Goal: Information Seeking & Learning: Find specific page/section

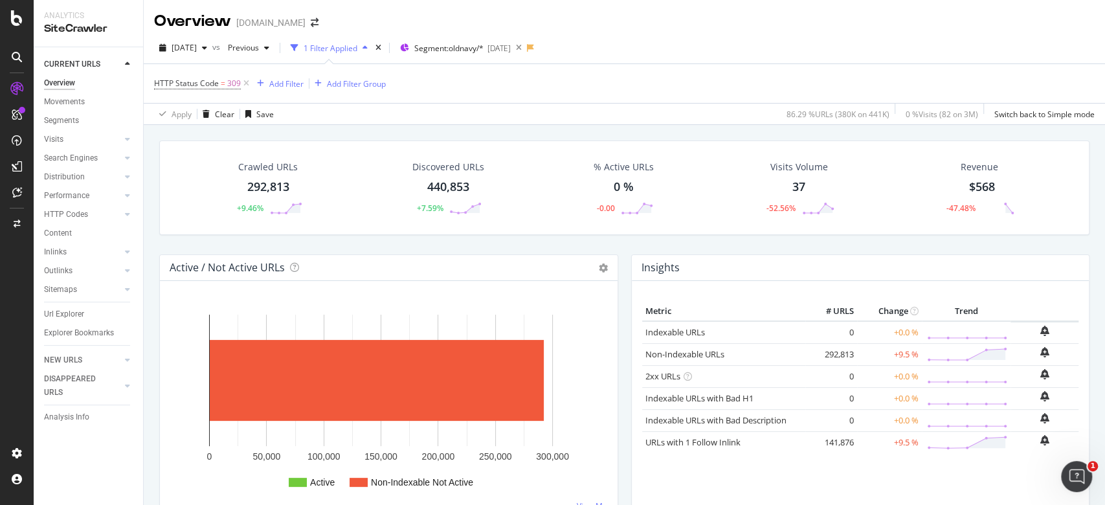
click at [709, 237] on div "Crawled URLs 292,813 +9.46% Discovered URLs 440,853 +7.59% % Active URLs 0 % -0…" at bounding box center [624, 197] width 943 height 114
click at [79, 311] on div "Url Explorer" at bounding box center [64, 314] width 40 height 14
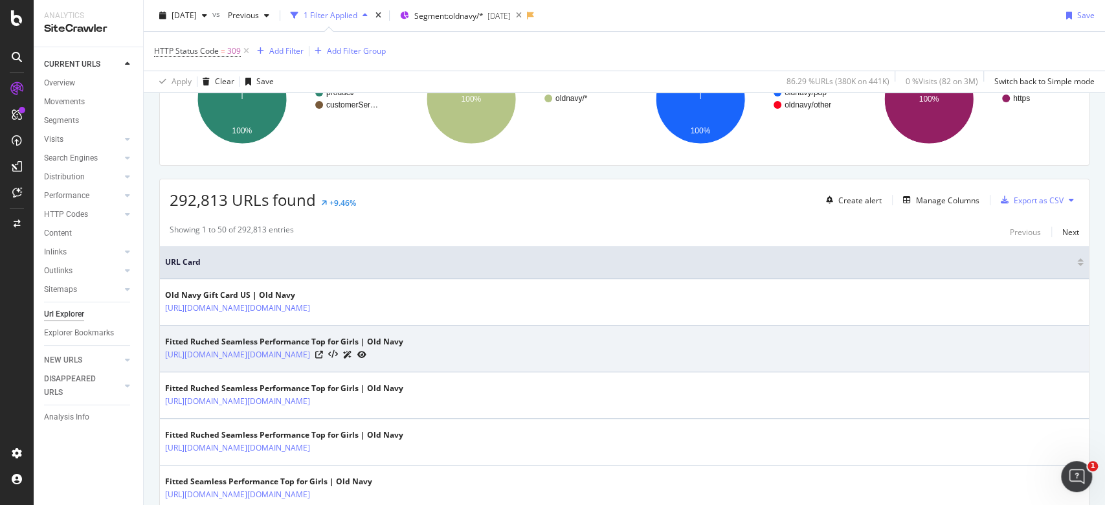
scroll to position [172, 0]
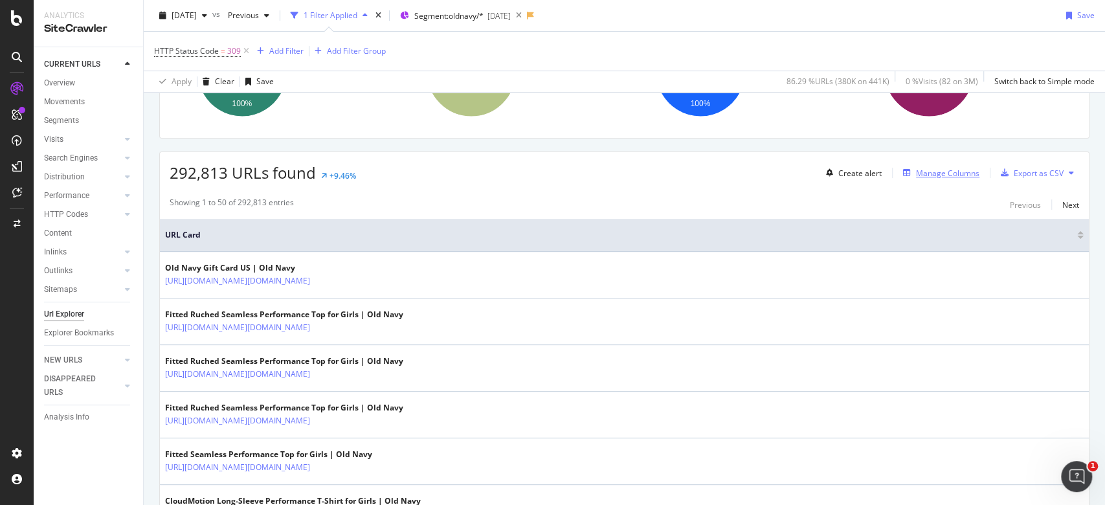
click at [933, 171] on div "Manage Columns" at bounding box center [947, 173] width 63 height 11
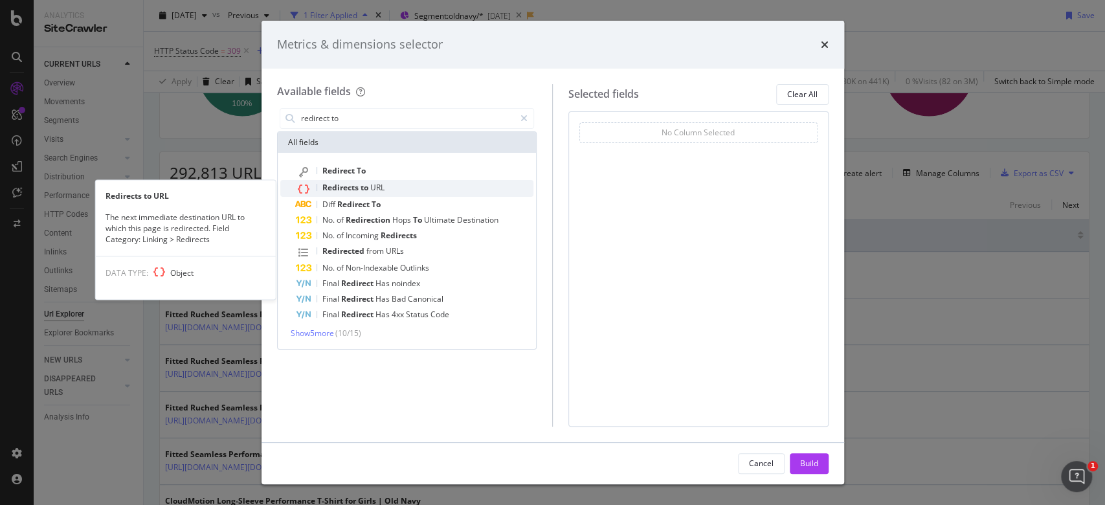
type input "redirect to"
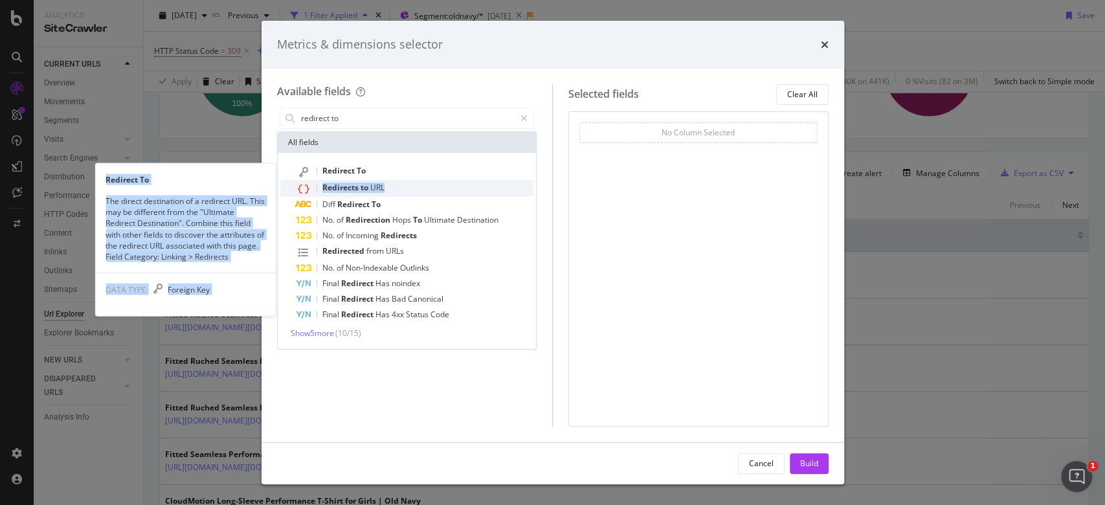
drag, startPoint x: 399, startPoint y: 180, endPoint x: 384, endPoint y: 186, distance: 16.2
click at [384, 186] on div "Redirects to URL" at bounding box center [415, 188] width 238 height 17
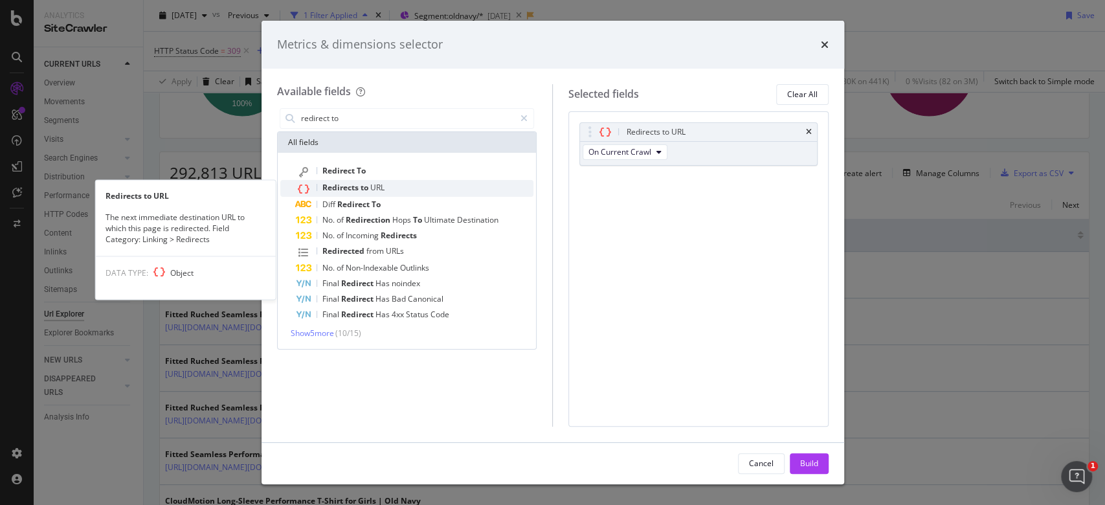
click at [351, 184] on span "Redirects" at bounding box center [341, 187] width 38 height 11
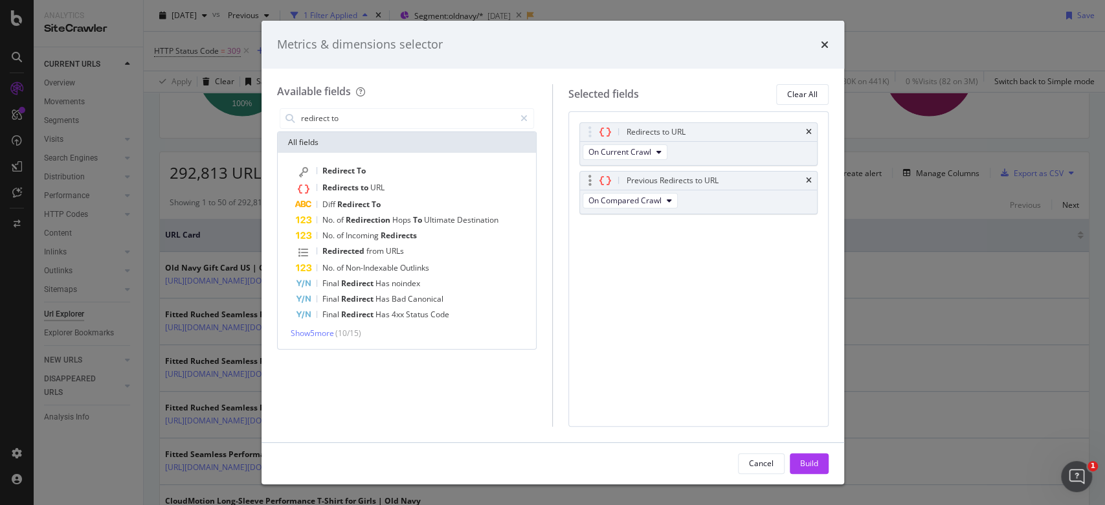
click at [804, 175] on div "Previous Redirects to URL" at bounding box center [698, 180] width 237 height 18
click at [809, 179] on icon "times" at bounding box center [809, 181] width 6 height 8
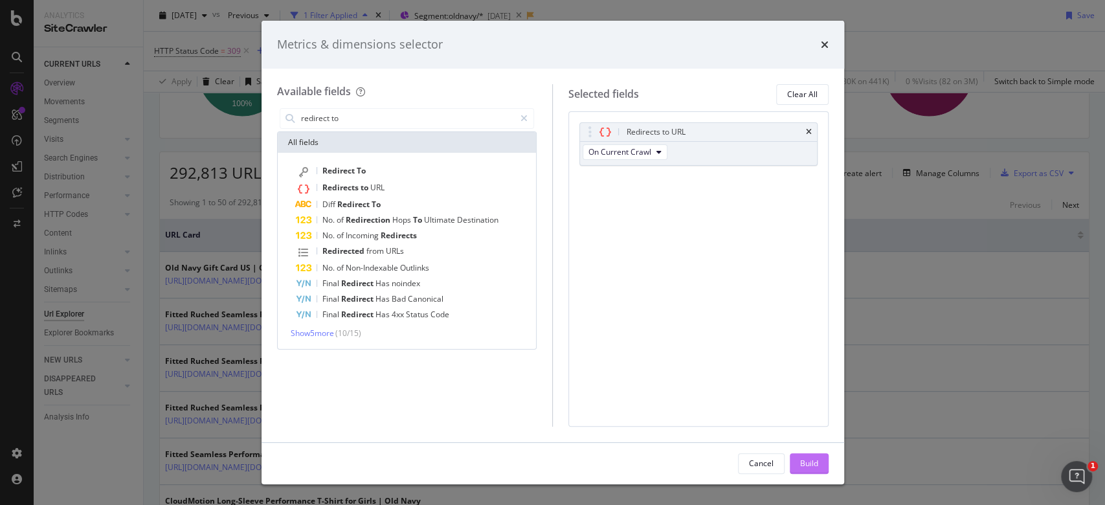
click at [807, 459] on div "Build" at bounding box center [809, 462] width 18 height 11
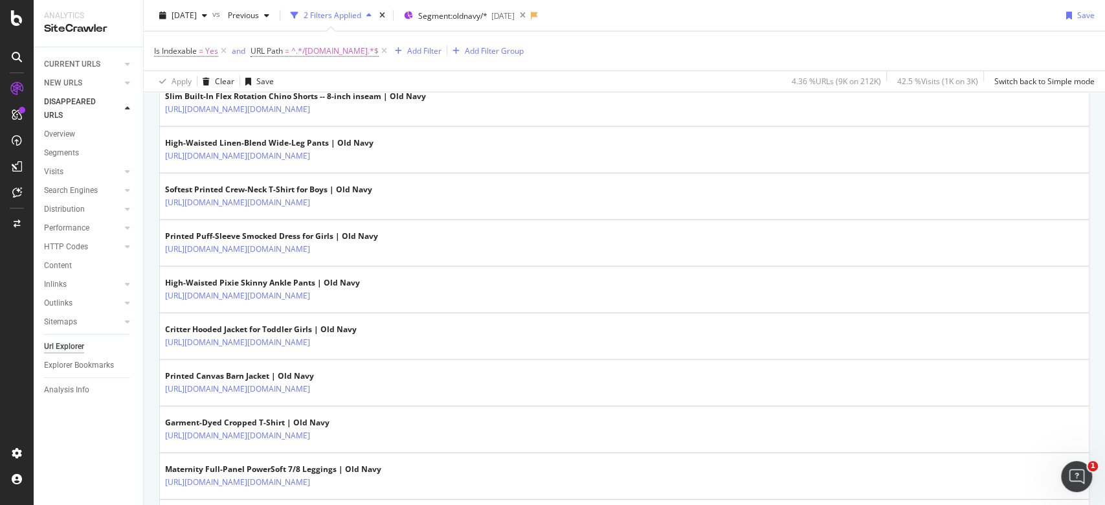
scroll to position [2318, 0]
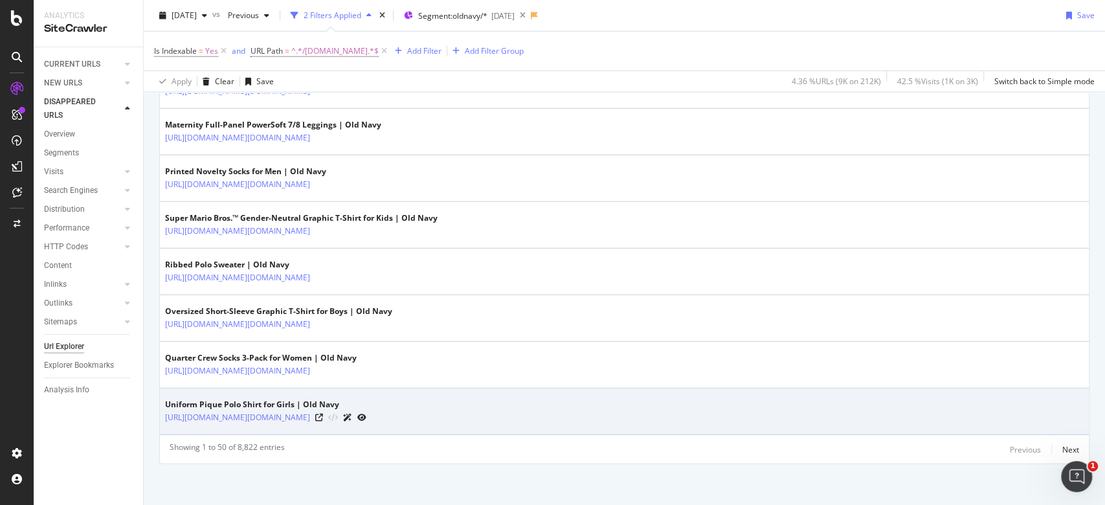
drag, startPoint x: 384, startPoint y: 414, endPoint x: 164, endPoint y: 416, distance: 220.7
click at [164, 416] on td "Uniform Pique Polo Shirt for Girls | Old Navy https://oldnavy.gap.com/browse/pr…" at bounding box center [624, 411] width 929 height 47
copy link "https://oldnavy.gap.com/browse/product.do?pid=581569152"
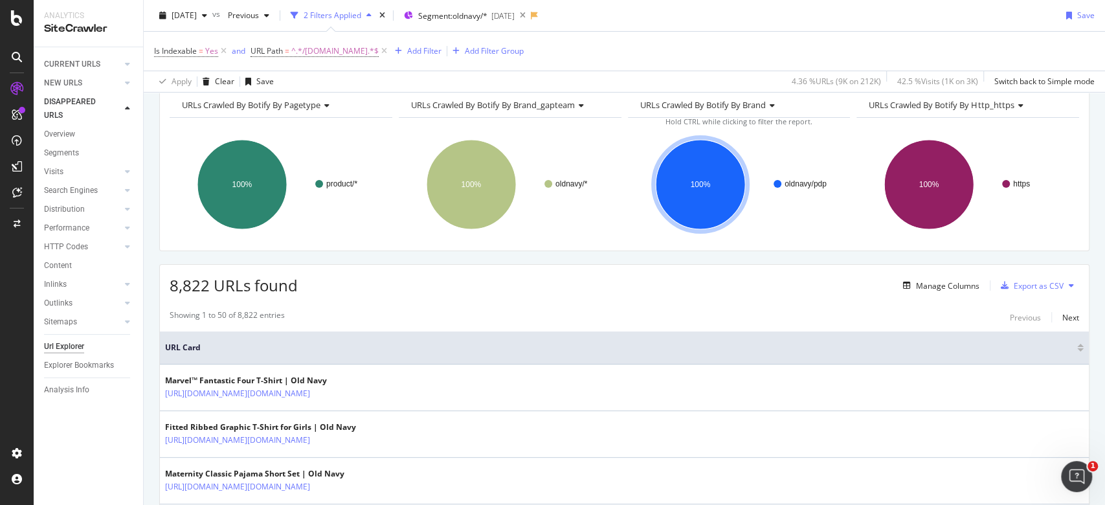
scroll to position [86, 0]
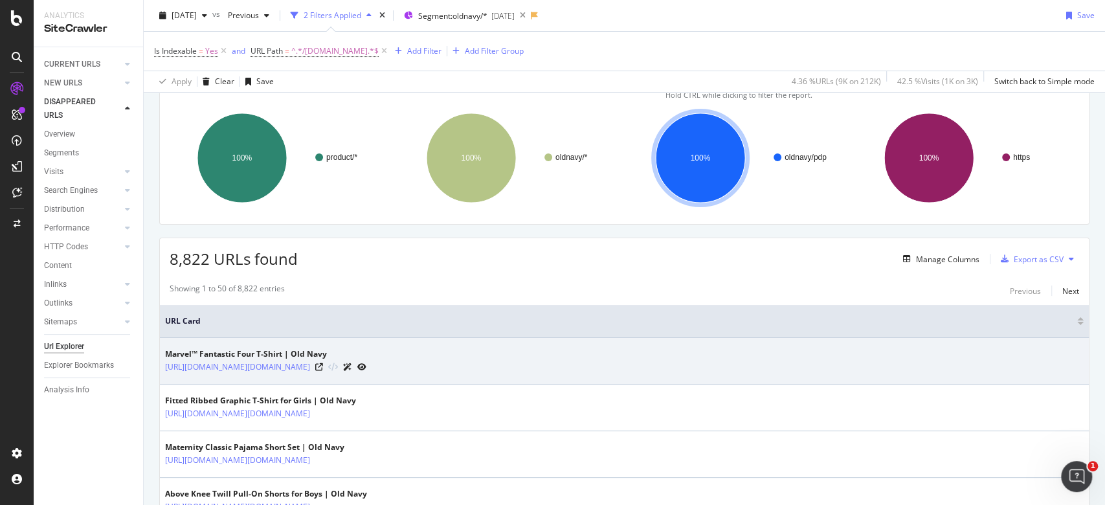
drag, startPoint x: 384, startPoint y: 363, endPoint x: 162, endPoint y: 377, distance: 222.4
click at [162, 377] on td "Marvel™ Fantastic Four T-Shirt | Old Navy https://oldnavy.gap.com/browse/produc…" at bounding box center [624, 361] width 929 height 47
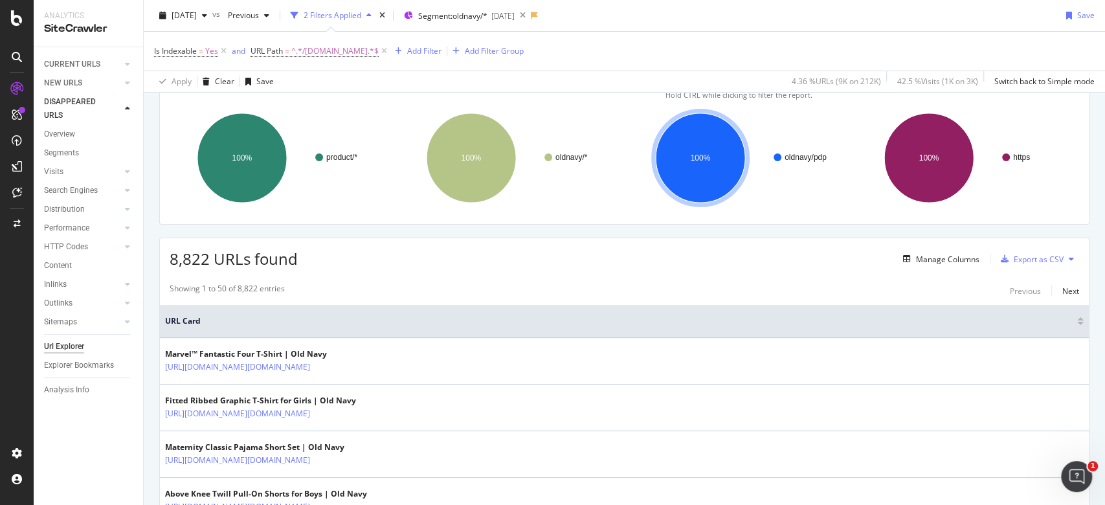
copy link "https://oldnavy.gap.com/browse/product.do?pid=751719012"
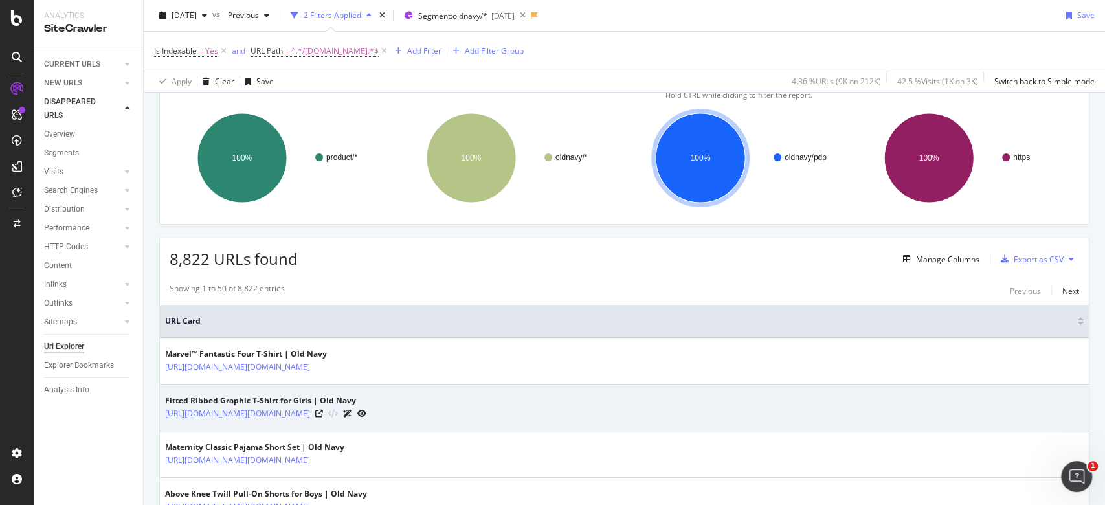
drag, startPoint x: 384, startPoint y: 412, endPoint x: 163, endPoint y: 420, distance: 221.4
click at [163, 420] on td "Fitted Ribbed Graphic T-Shirt for Girls | Old Navy https://oldnavy.gap.com/brow…" at bounding box center [624, 407] width 929 height 47
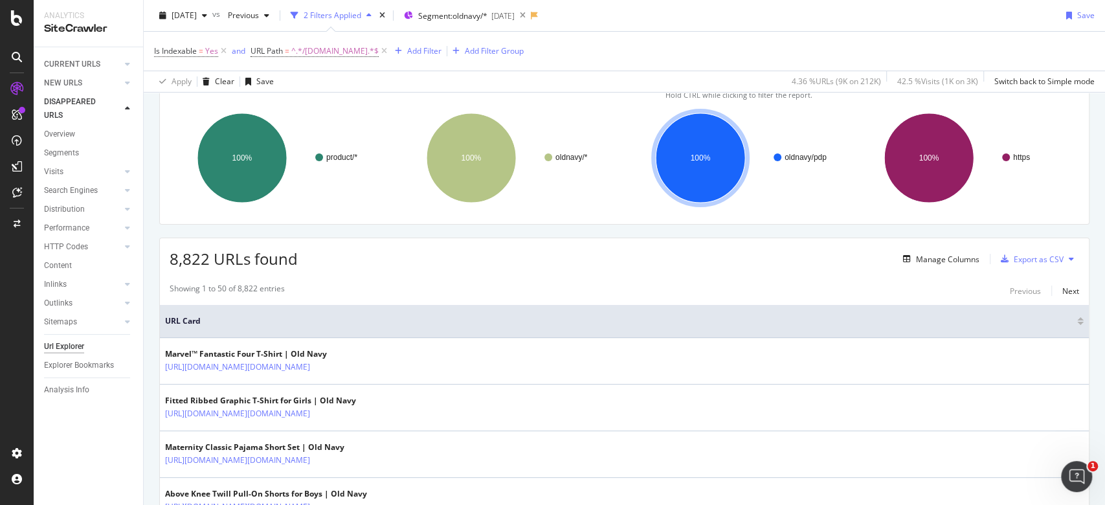
copy link "https://oldnavy.gap.com/browse/product.do?pid=663516012"
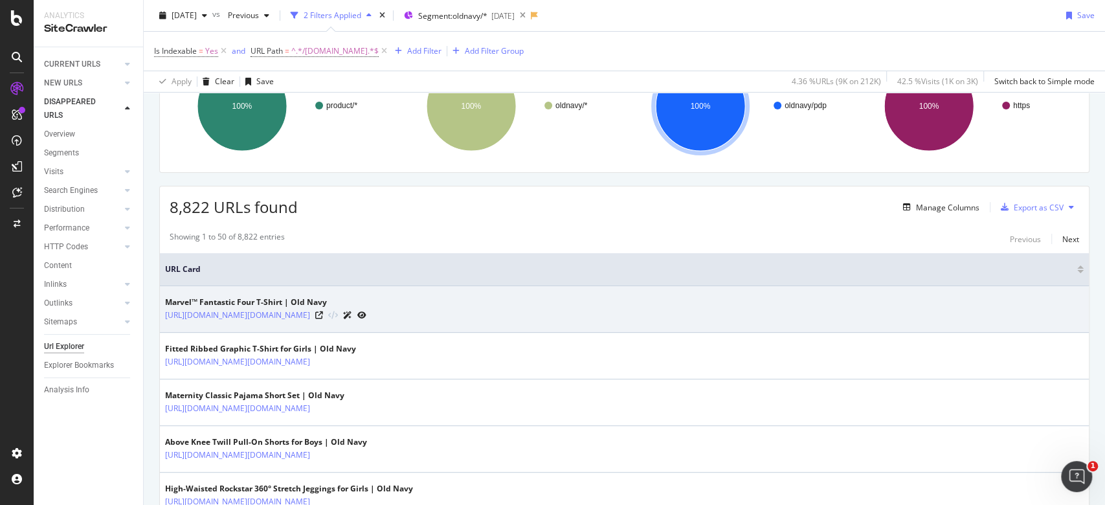
scroll to position [172, 0]
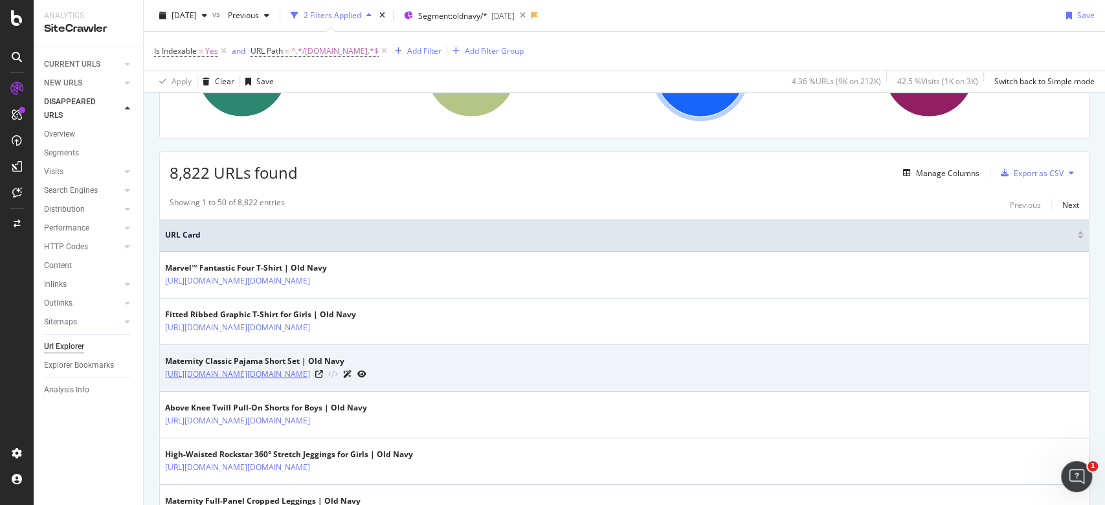
drag, startPoint x: 385, startPoint y: 371, endPoint x: 165, endPoint y: 371, distance: 220.0
click at [165, 371] on div "https://oldnavy.gap.com/browse/product.do?pid=771511002" at bounding box center [265, 374] width 201 height 14
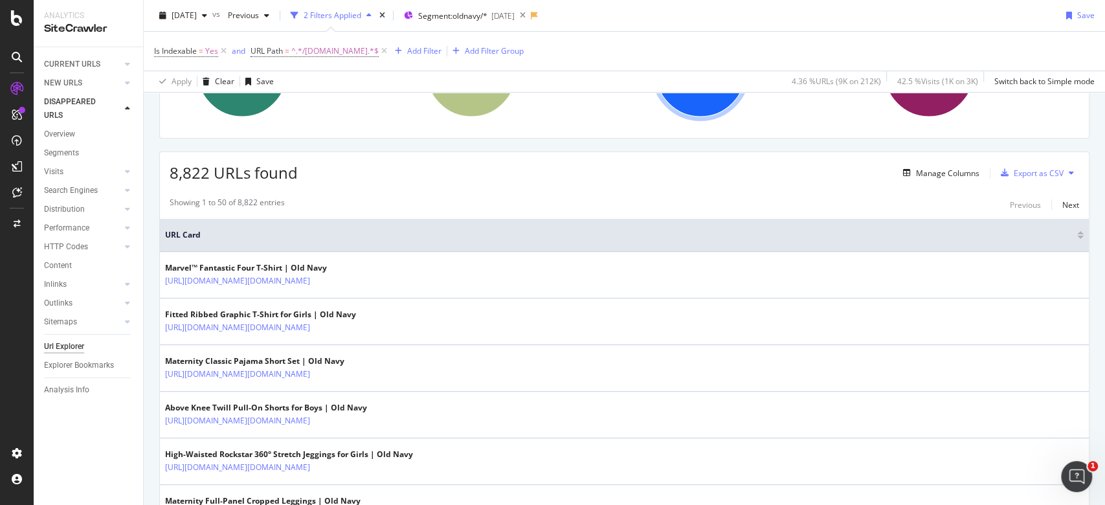
copy link "https://oldnavy.gap.com/browse/product.do?pid=771511002"
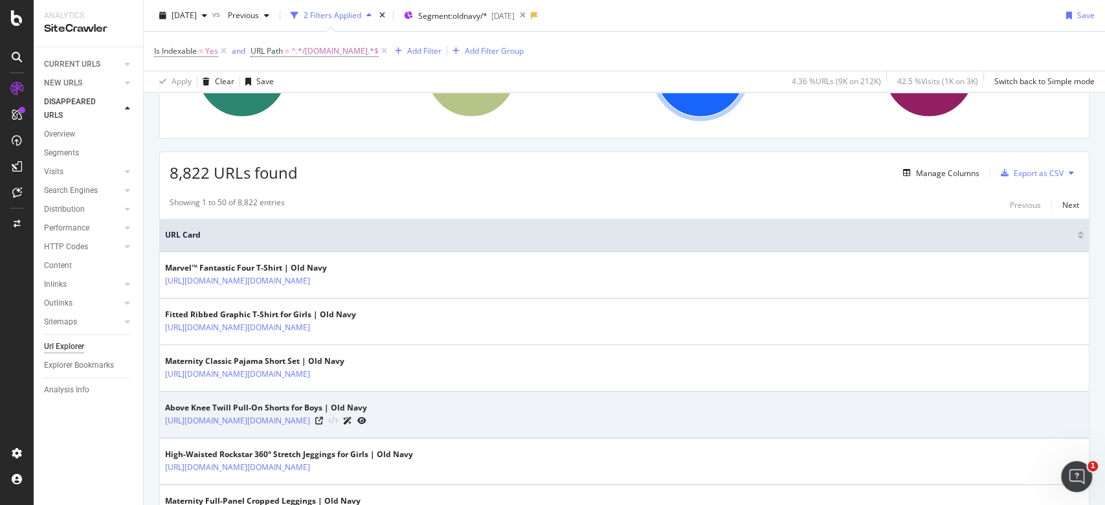
drag, startPoint x: 386, startPoint y: 421, endPoint x: 160, endPoint y: 420, distance: 225.2
click at [160, 420] on td "Above Knee Twill Pull-On Shorts for Boys | Old Navy https://oldnavy.gap.com/bro…" at bounding box center [624, 414] width 929 height 47
copy link "https://oldnavy.gap.com/browse/product.do?pid=860623002"
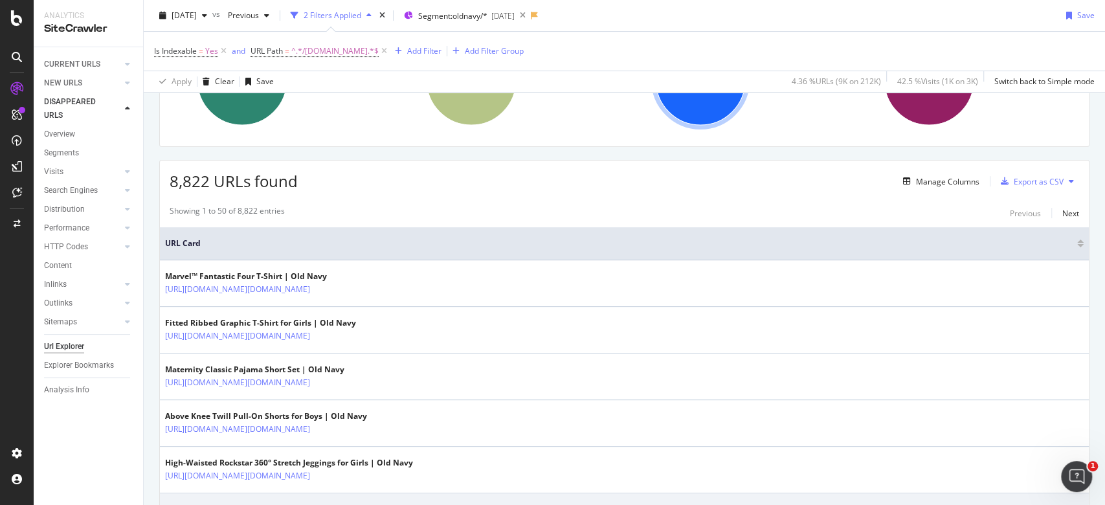
scroll to position [259, 0]
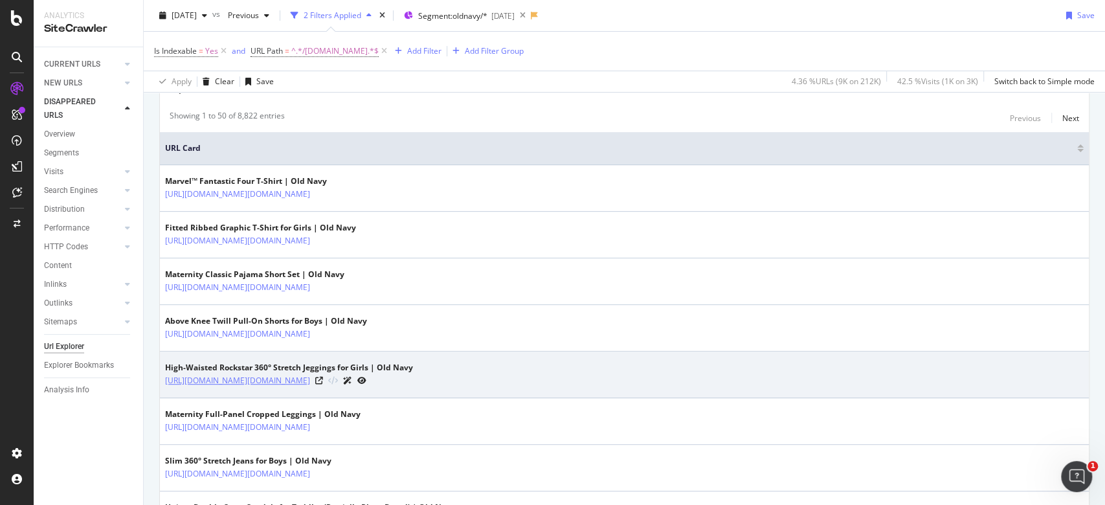
drag, startPoint x: 164, startPoint y: 379, endPoint x: 383, endPoint y: 377, distance: 219.4
click at [383, 377] on td "High-Waisted Rockstar 360° Stretch Jeggings for Girls | Old Navy https://oldnav…" at bounding box center [624, 374] width 929 height 47
copy link "https://oldnavy.gap.com/browse/product.do?pid=767109002"
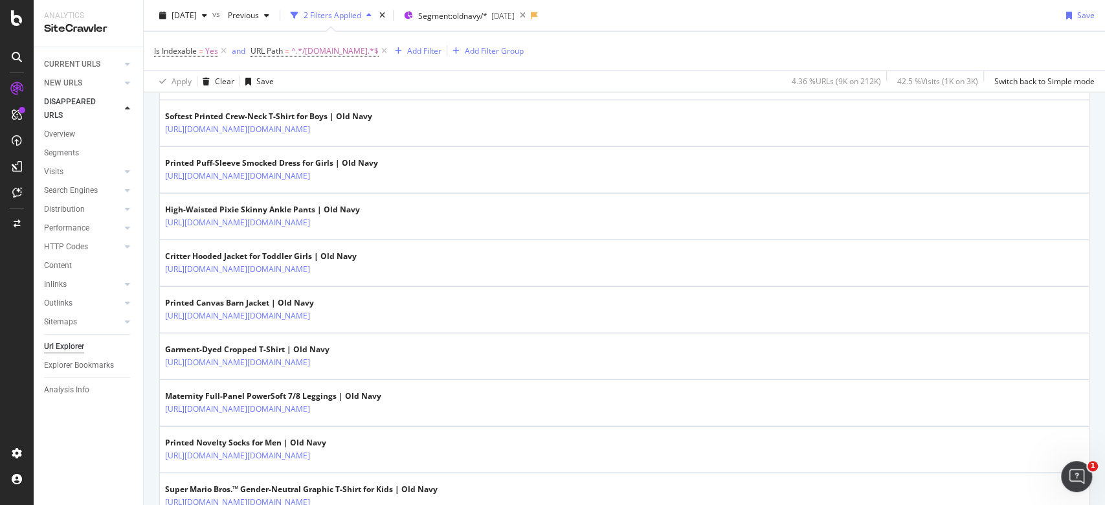
scroll to position [2318, 0]
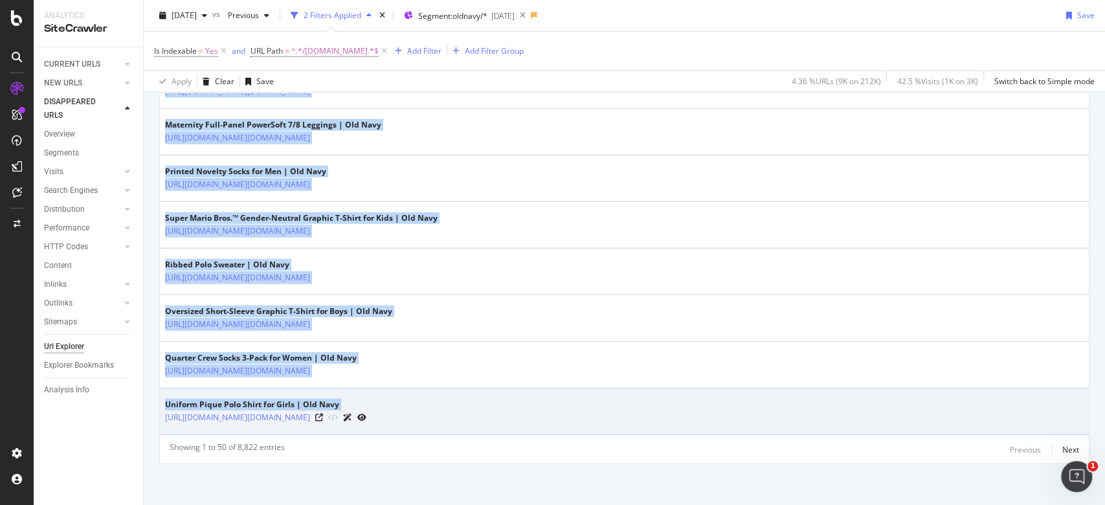
drag, startPoint x: 162, startPoint y: 410, endPoint x: 388, endPoint y: 413, distance: 226.5
click at [388, 413] on td "Uniform Pique Polo Shirt for Girls | Old Navy https://oldnavy.gap.com/browse/pr…" at bounding box center [624, 411] width 929 height 47
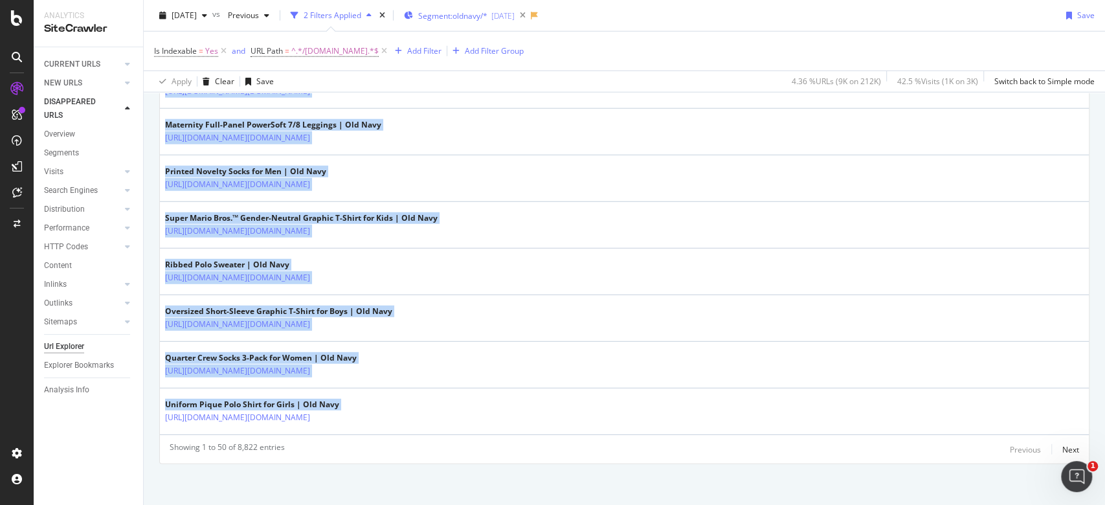
copy table "URL Card Marvel™ Fantastic Four T-Shirt | Old Navy https://oldnavy.gap.com/brow…"
click at [1062, 444] on div "Next" at bounding box center [1070, 449] width 17 height 11
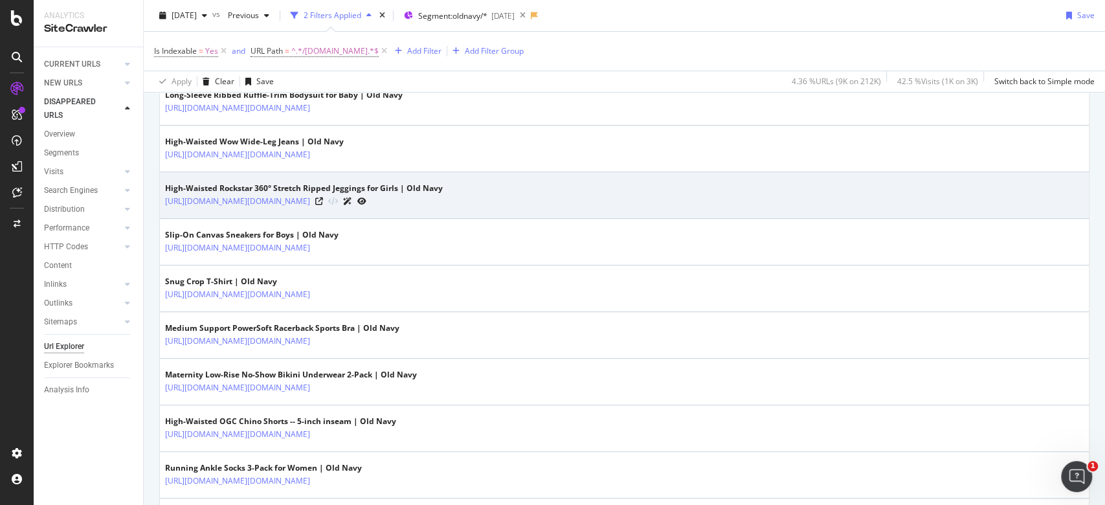
scroll to position [86, 0]
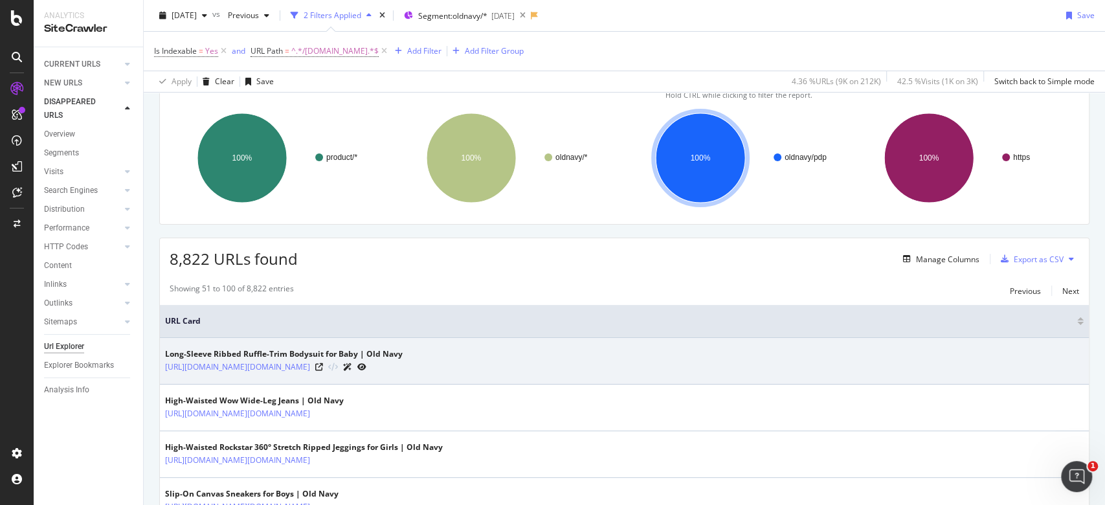
drag, startPoint x: 160, startPoint y: 366, endPoint x: 384, endPoint y: 369, distance: 223.9
click at [384, 369] on td "Long-Sleeve Ribbed Ruffle-Trim Bodysuit for Baby | Old Navy https://oldnavy.gap…" at bounding box center [624, 361] width 929 height 47
copy link "https://oldnavy.gap.com/browse/product.do?pid=806262012"
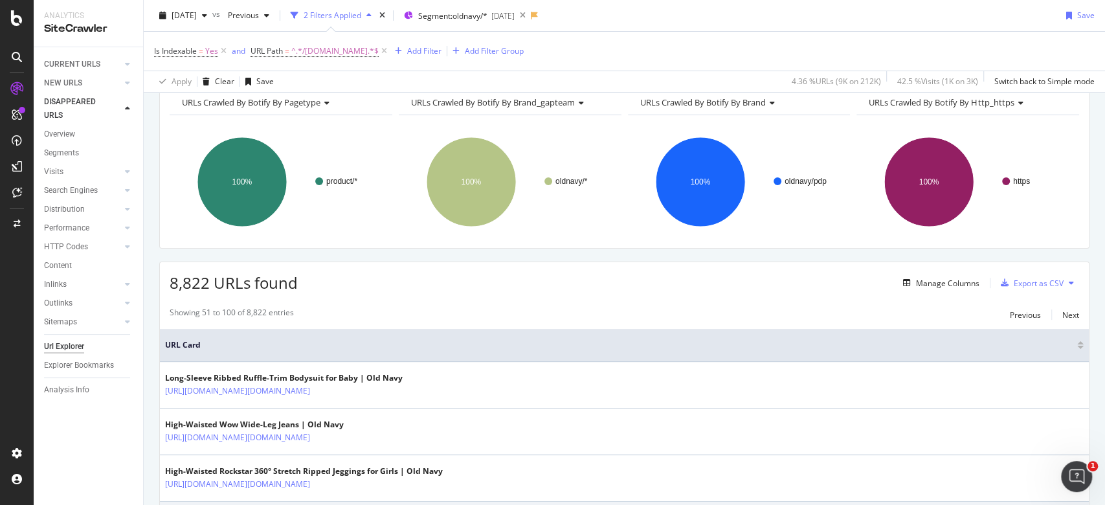
scroll to position [259, 0]
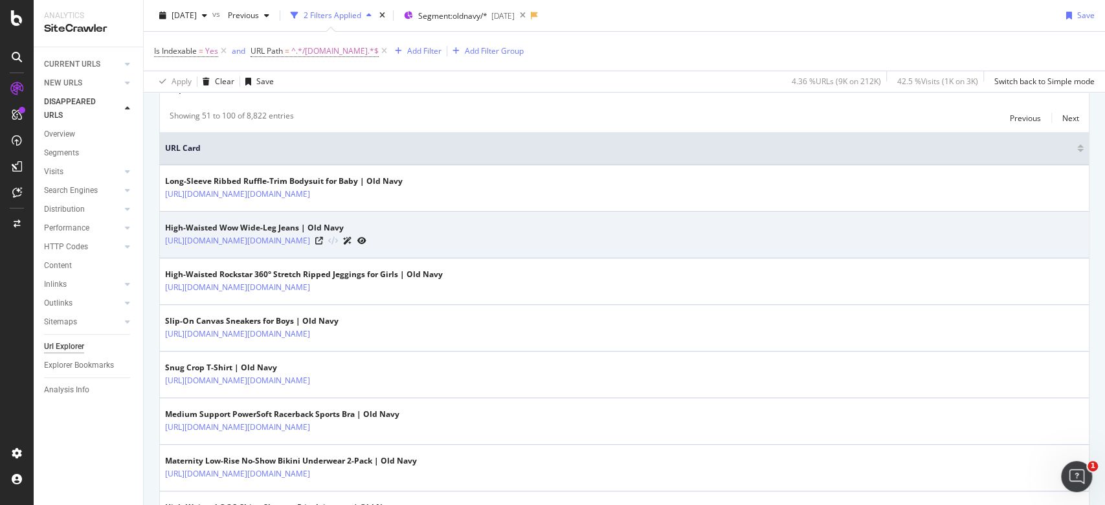
drag, startPoint x: 378, startPoint y: 239, endPoint x: 165, endPoint y: 250, distance: 213.2
click at [165, 250] on td "High-Waisted Wow Wide-Leg Jeans | Old Navy https://oldnavy.gap.com/browse/produ…" at bounding box center [624, 235] width 929 height 47
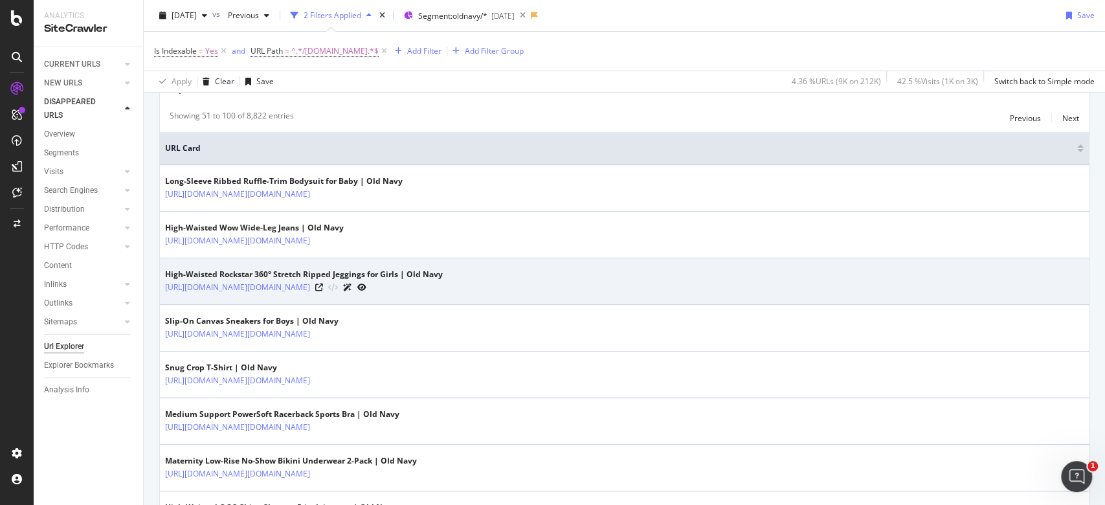
copy link "https://oldnavy.gap.com/browse/product.do?pid=695658002"
drag, startPoint x: 386, startPoint y: 289, endPoint x: 161, endPoint y: 294, distance: 224.6
click at [161, 294] on td "High-Waisted Rockstar 360° Stretch Ripped Jeggings for Girls | Old Navy https:/…" at bounding box center [624, 281] width 929 height 47
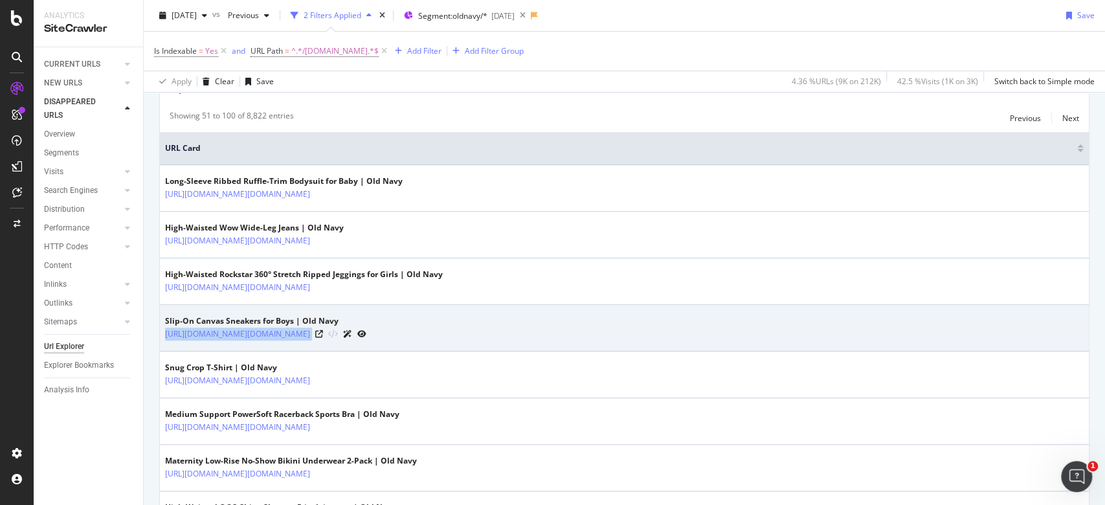
drag, startPoint x: 387, startPoint y: 331, endPoint x: 162, endPoint y: 343, distance: 224.8
click at [162, 343] on td "Slip-On Canvas Sneakers for Boys | Old Navy https://oldnavy.gap.com/browse/prod…" at bounding box center [624, 328] width 929 height 47
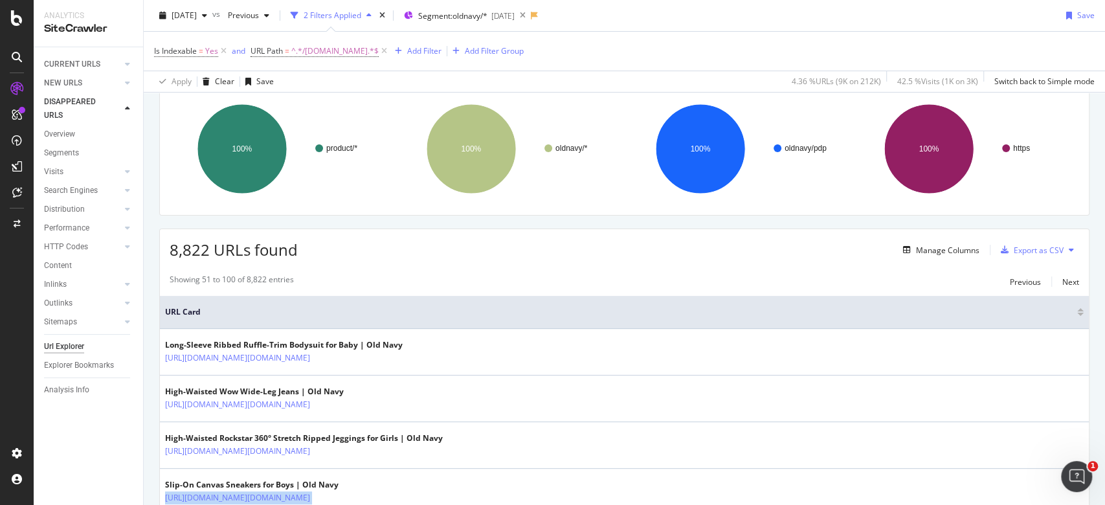
scroll to position [0, 0]
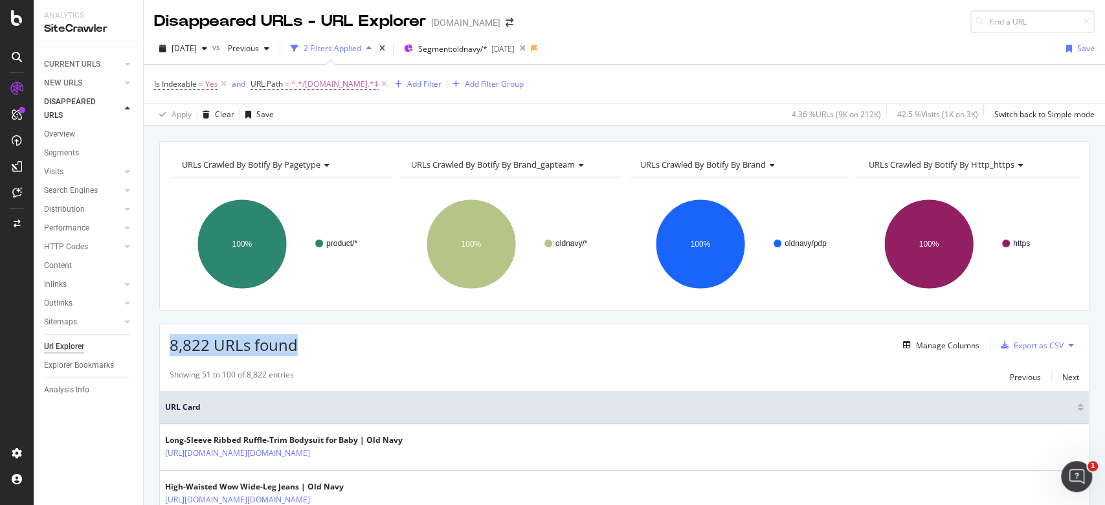
drag, startPoint x: 165, startPoint y: 343, endPoint x: 343, endPoint y: 344, distance: 177.9
click at [343, 344] on div "8,822 URLs found Manage Columns Export as CSV" at bounding box center [624, 340] width 929 height 32
click at [932, 346] on div "Manage Columns" at bounding box center [947, 345] width 63 height 11
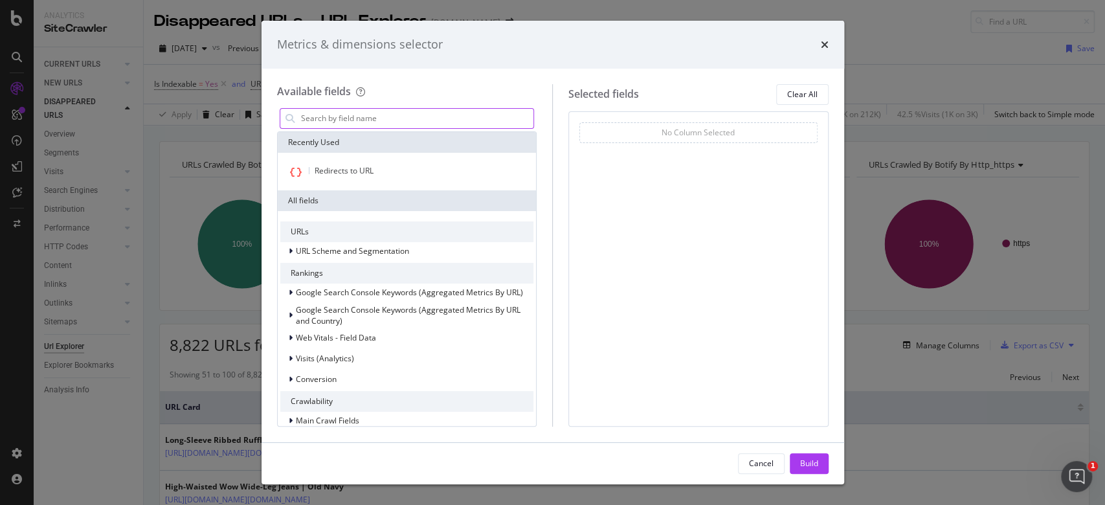
click at [357, 116] on input "modal" at bounding box center [417, 118] width 234 height 19
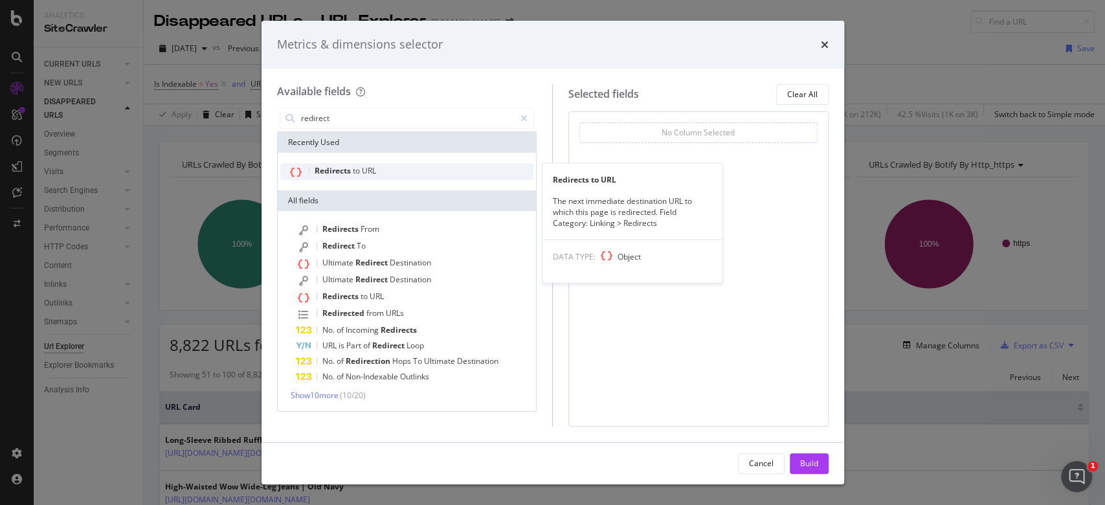
type input "redirect"
click at [366, 170] on span "URL" at bounding box center [369, 170] width 14 height 11
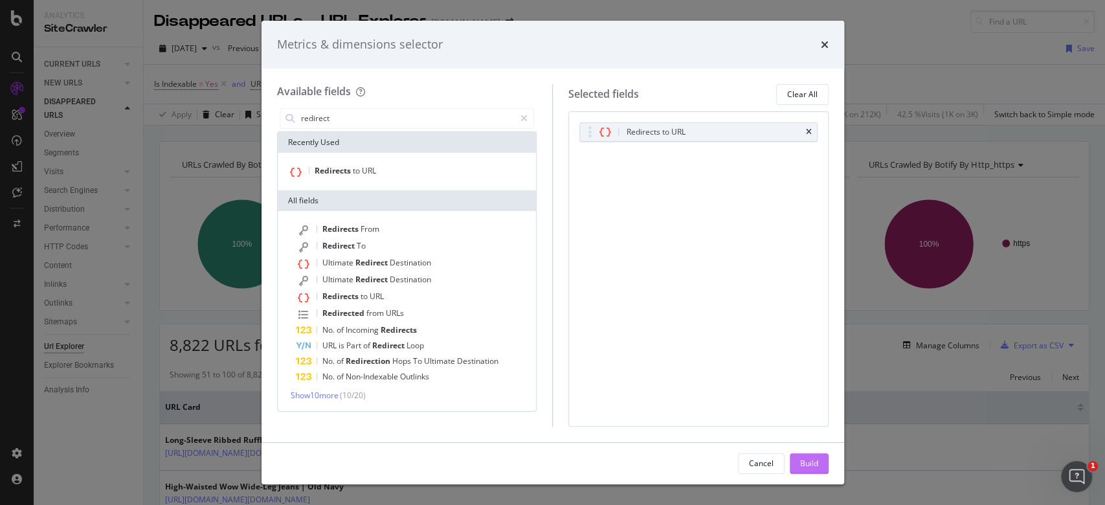
click at [808, 465] on div "Build" at bounding box center [809, 462] width 18 height 11
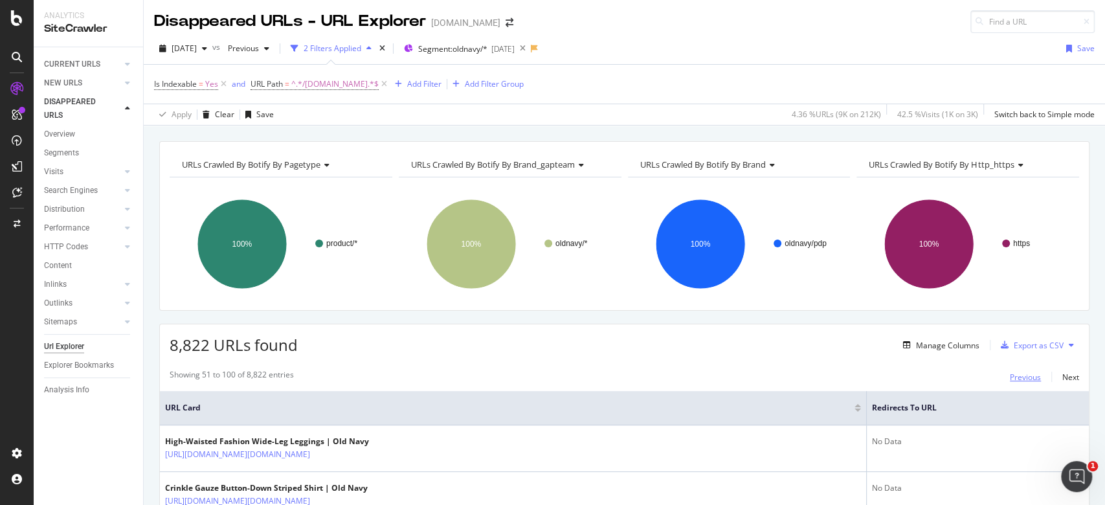
click at [1009, 373] on div "Previous" at bounding box center [1024, 376] width 31 height 11
click at [409, 84] on div "Add Filter" at bounding box center [424, 83] width 34 height 11
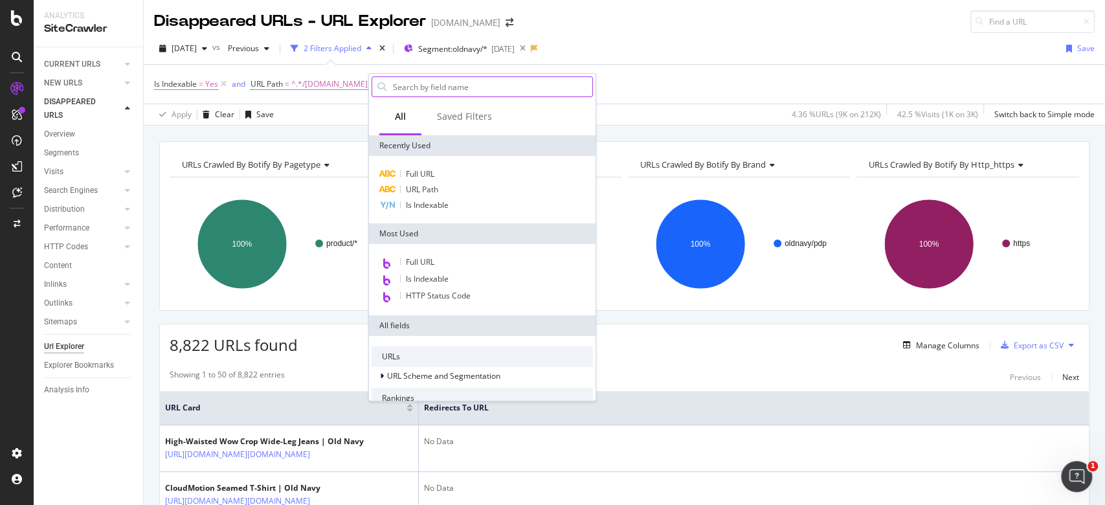
click at [473, 87] on input "text" at bounding box center [491, 86] width 201 height 19
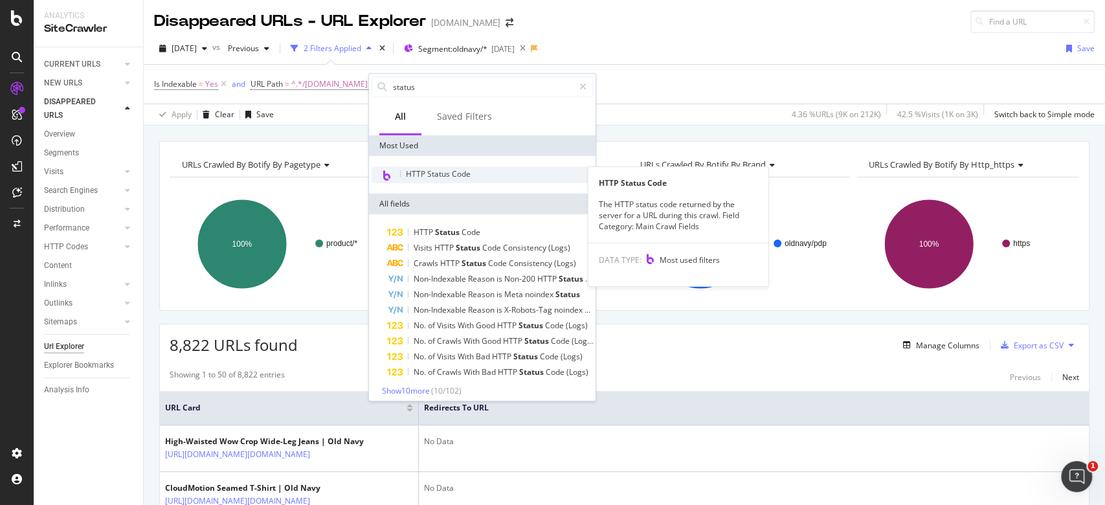
type input "status"
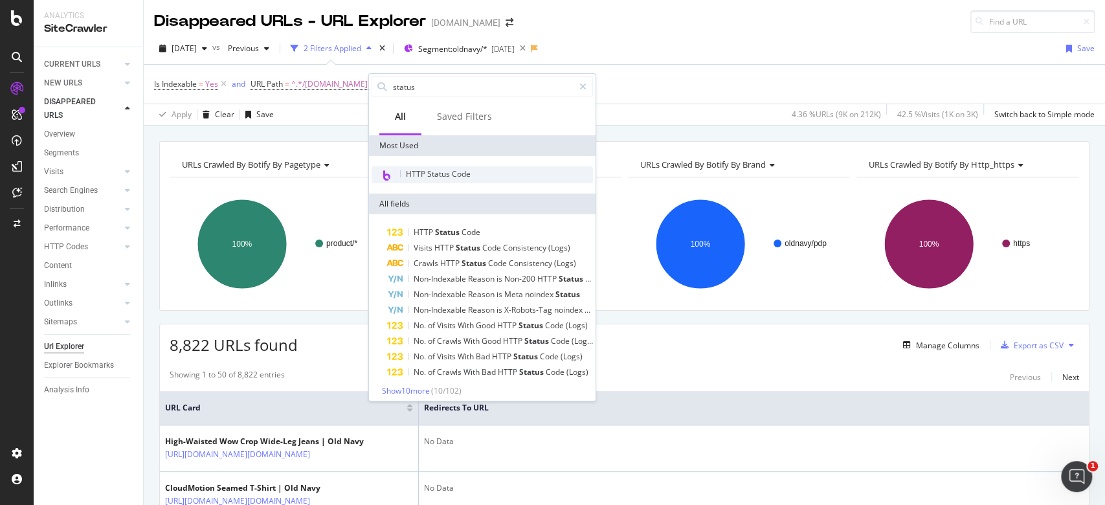
click at [463, 171] on span "HTTP Status Code" at bounding box center [438, 173] width 65 height 11
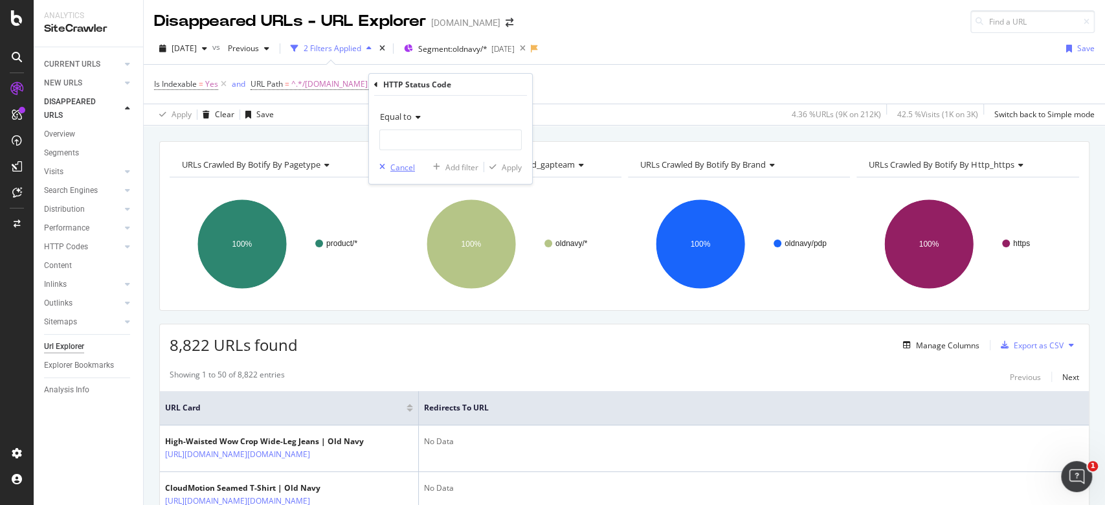
click at [401, 170] on div "Cancel" at bounding box center [402, 166] width 25 height 11
click at [916, 346] on div "Manage Columns" at bounding box center [947, 345] width 63 height 11
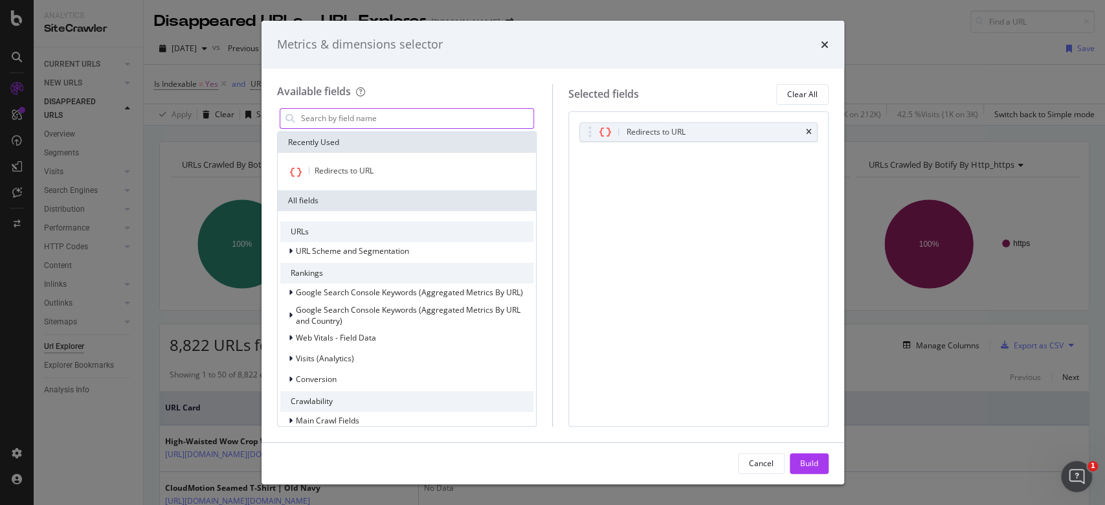
click at [463, 121] on input "modal" at bounding box center [417, 118] width 234 height 19
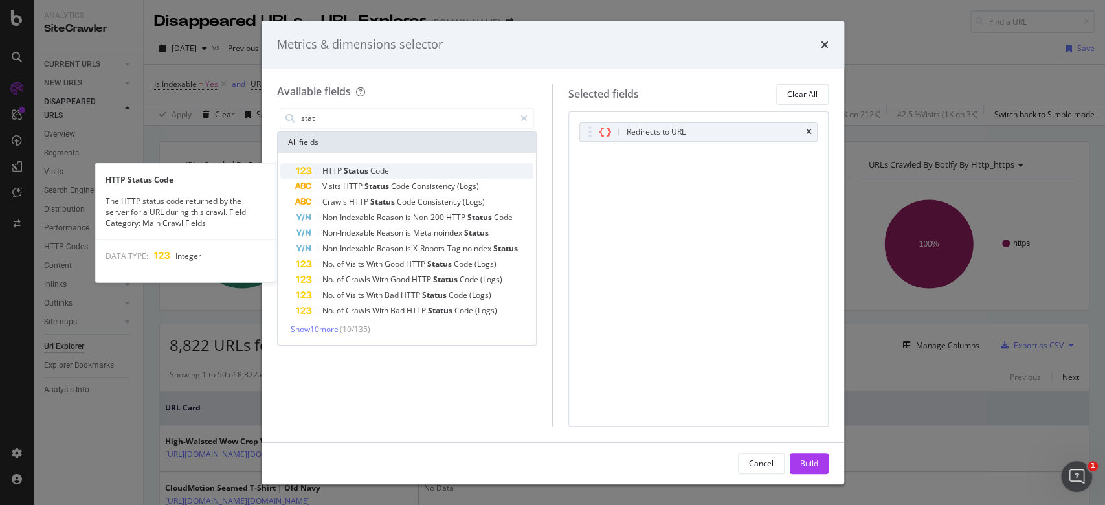
click at [368, 174] on span "Status" at bounding box center [357, 170] width 27 height 11
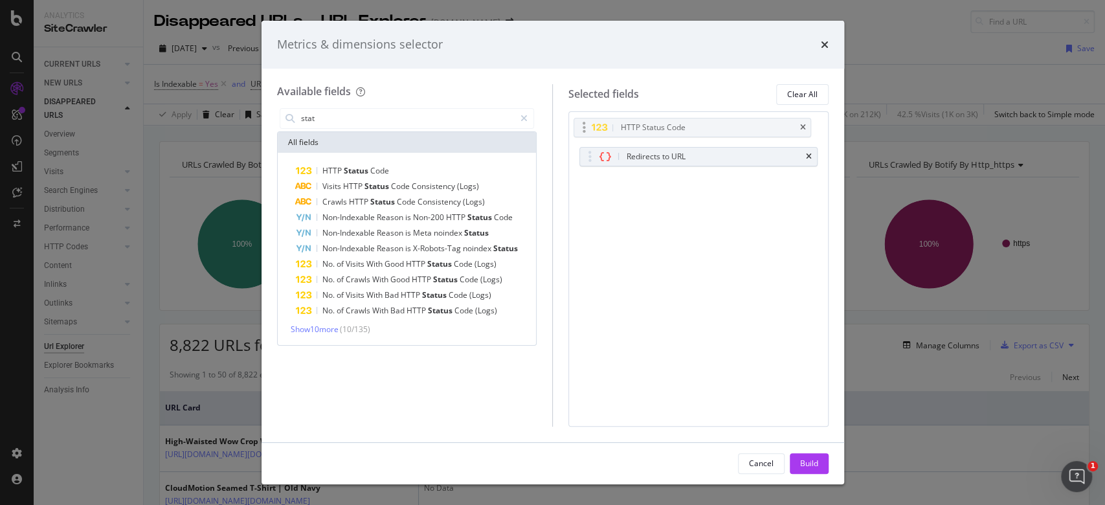
drag, startPoint x: 740, startPoint y: 156, endPoint x: 734, endPoint y: 126, distance: 30.2
click at [734, 126] on body "Analytics SiteCrawler CURRENT URLS Overview Movements Segments Visits Analysis …" at bounding box center [552, 252] width 1105 height 505
click at [704, 150] on div "Redirects to URL" at bounding box center [713, 156] width 179 height 13
click at [810, 153] on icon "times" at bounding box center [809, 157] width 6 height 8
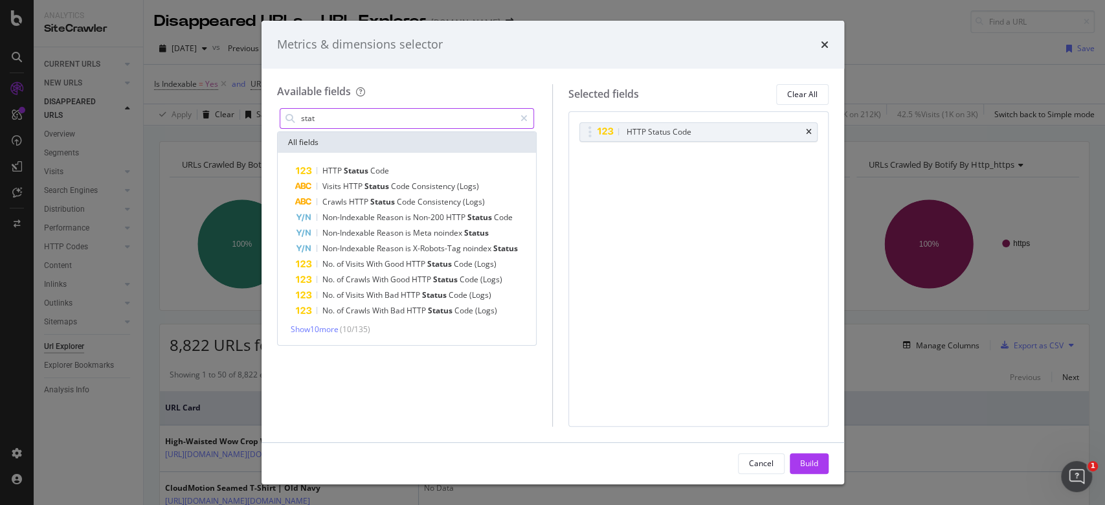
click at [379, 117] on input "stat" at bounding box center [407, 118] width 215 height 19
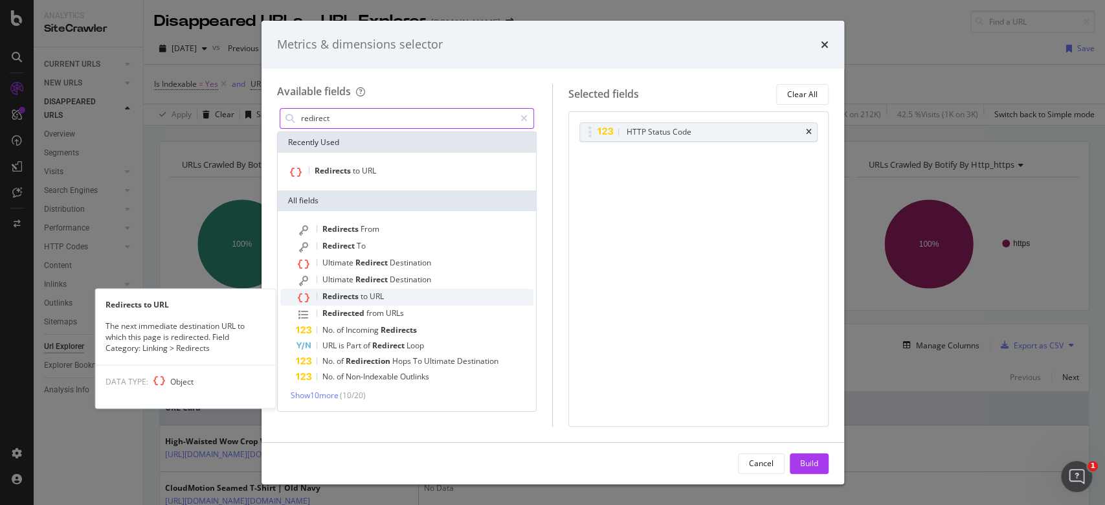
type input "redirect"
click at [360, 296] on span "to" at bounding box center [364, 296] width 9 height 11
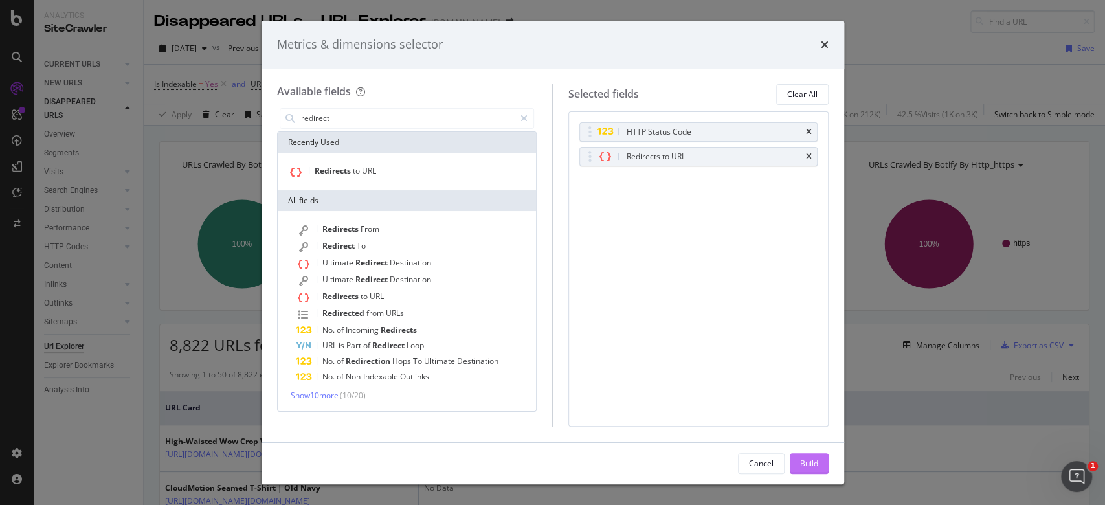
click at [800, 463] on div "Build" at bounding box center [809, 462] width 18 height 11
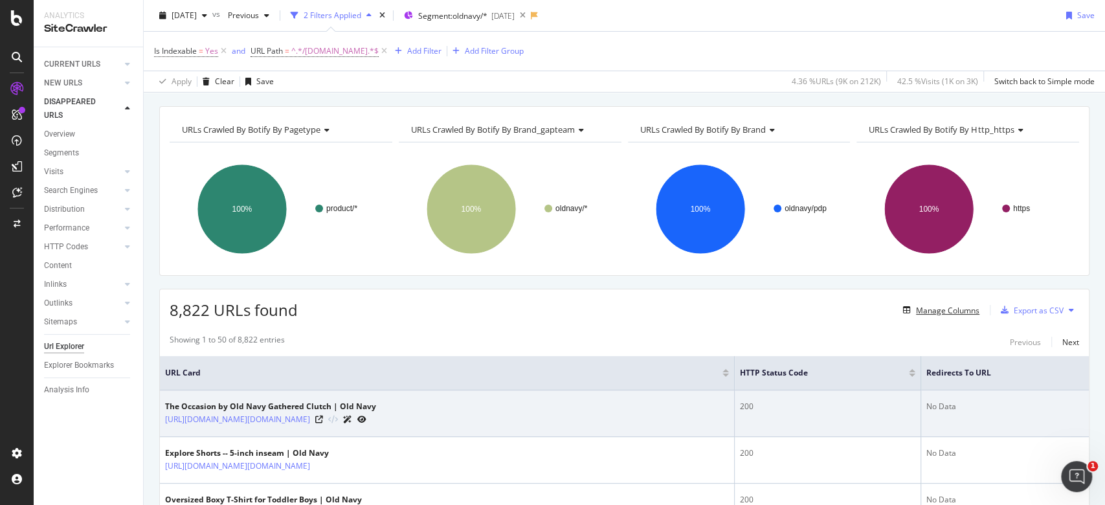
scroll to position [86, 0]
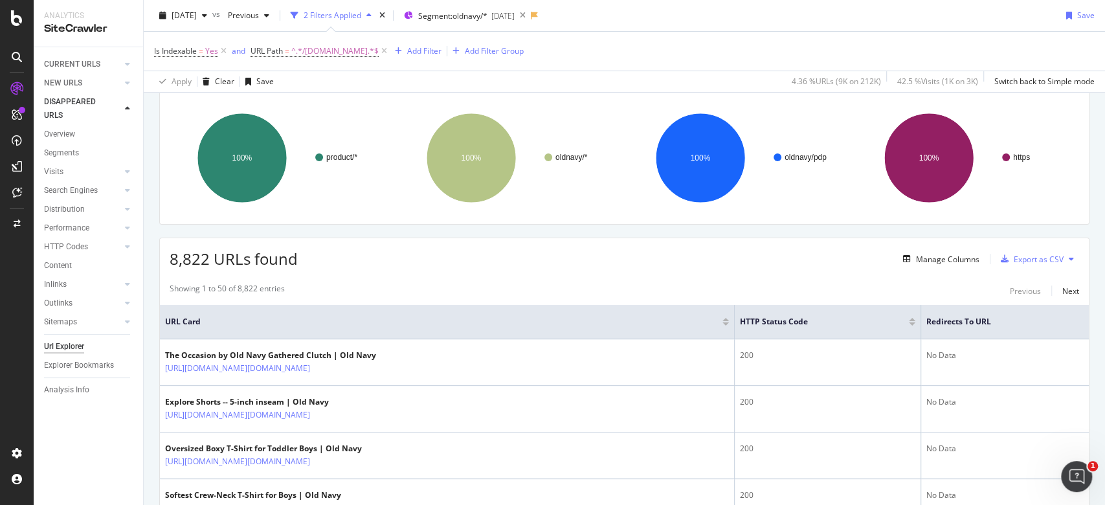
drag, startPoint x: 725, startPoint y: 329, endPoint x: 636, endPoint y: 323, distance: 88.8
click at [634, 326] on th "URL Card" at bounding box center [447, 322] width 575 height 34
drag, startPoint x: 723, startPoint y: 335, endPoint x: 663, endPoint y: 333, distance: 60.9
click at [663, 333] on th "URL Card" at bounding box center [447, 322] width 575 height 34
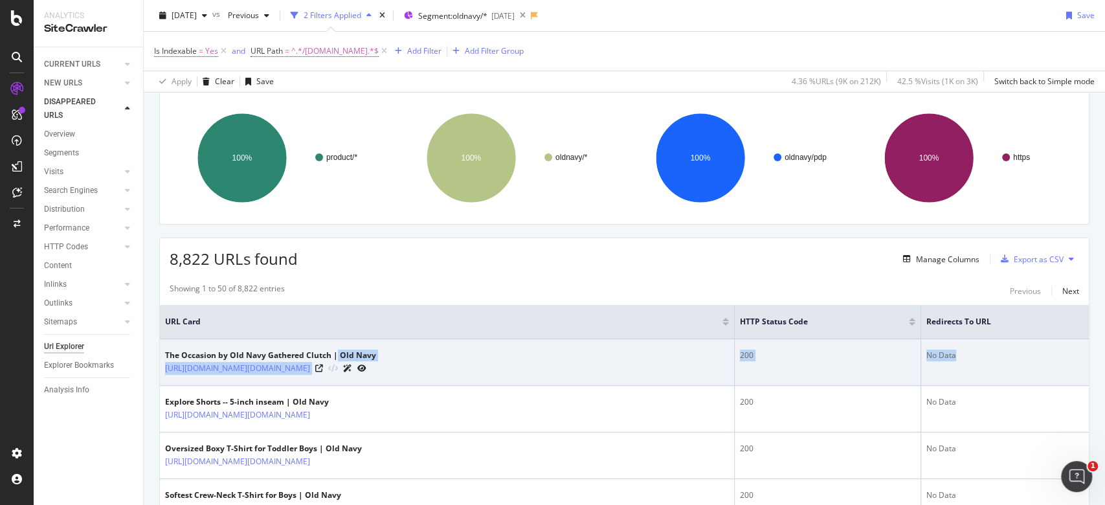
drag, startPoint x: 786, startPoint y: 394, endPoint x: 962, endPoint y: 346, distance: 181.8
click at [962, 346] on tr "The Occasion by Old Navy Gathered Clutch | Old Navy https://oldnavy.gap.com/bro…" at bounding box center [624, 362] width 929 height 47
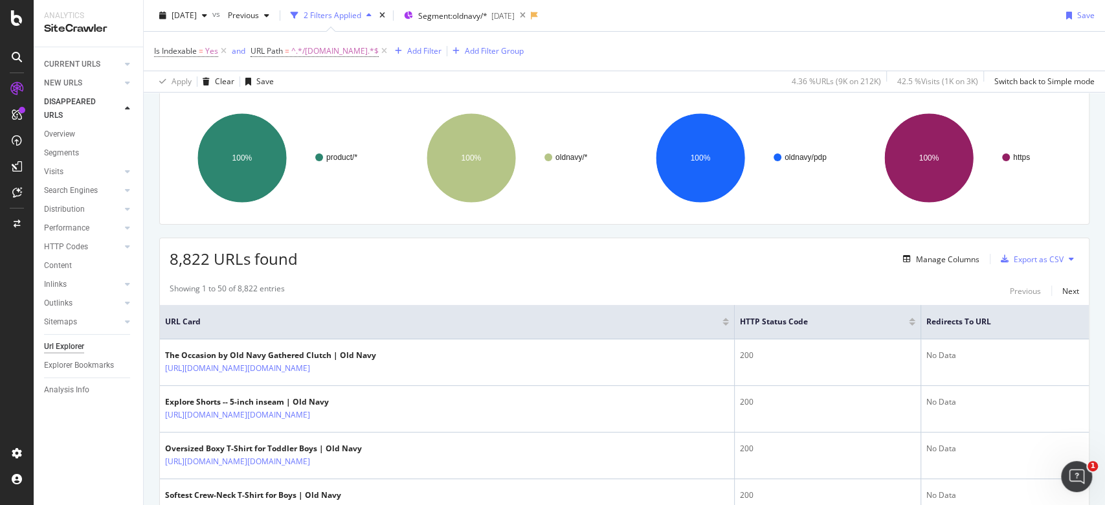
click at [300, 334] on th "URL Card" at bounding box center [447, 322] width 575 height 34
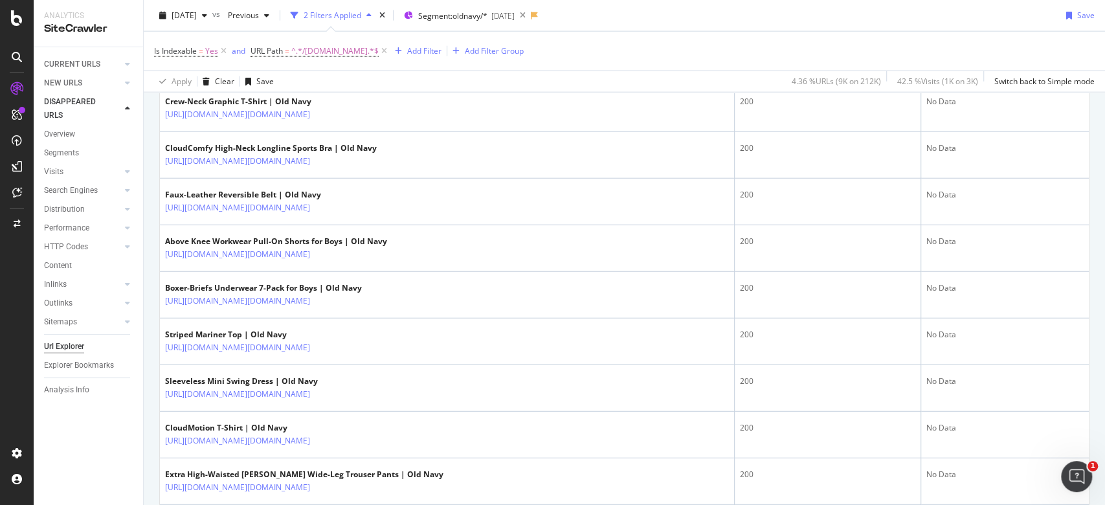
scroll to position [2319, 0]
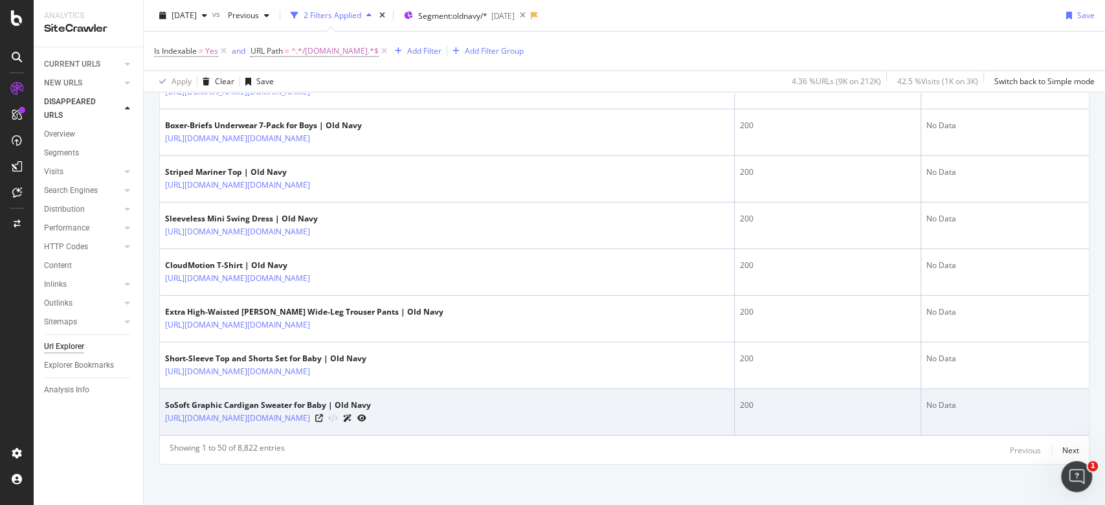
drag, startPoint x: 385, startPoint y: 413, endPoint x: 163, endPoint y: 410, distance: 222.0
click at [163, 410] on td "SoSoft Graphic Cardigan Sweater for Baby | Old Navy https://oldnavy.gap.com/bro…" at bounding box center [447, 412] width 575 height 47
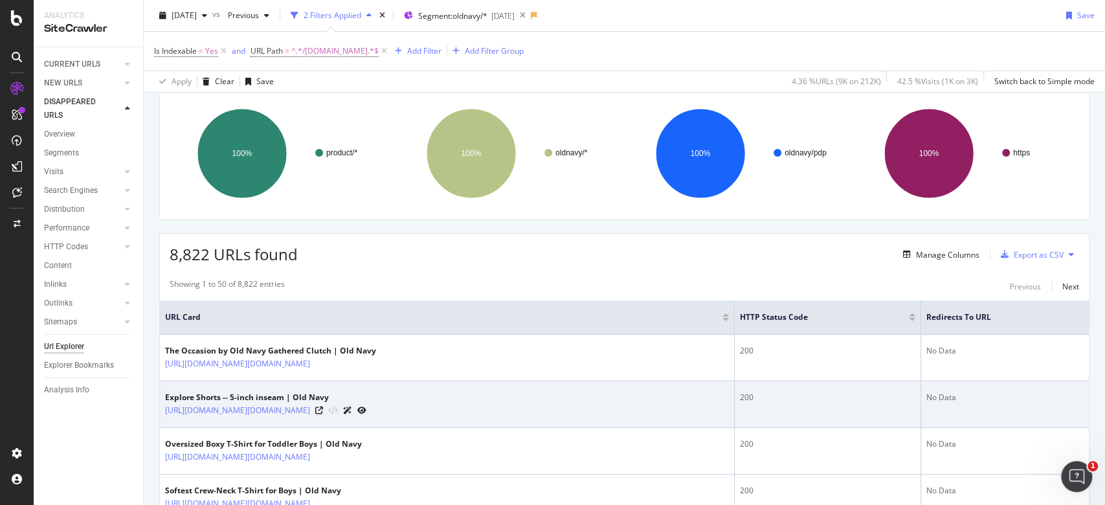
scroll to position [172, 0]
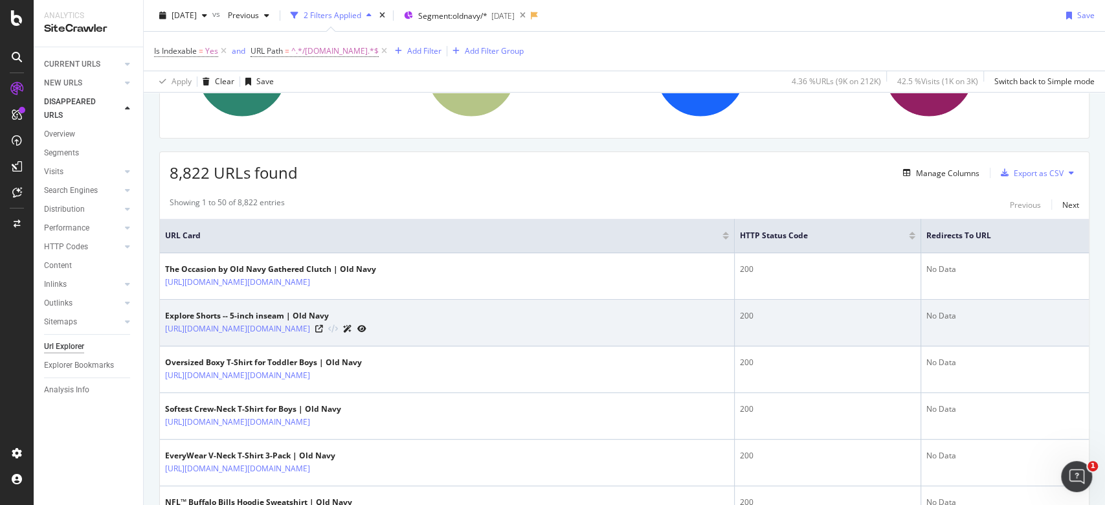
drag, startPoint x: 386, startPoint y: 326, endPoint x: 164, endPoint y: 336, distance: 222.1
click at [164, 336] on td "Explore Shorts -- 5-inch inseam | Old Navy https://oldnavy.gap.com/browse/produ…" at bounding box center [447, 323] width 575 height 47
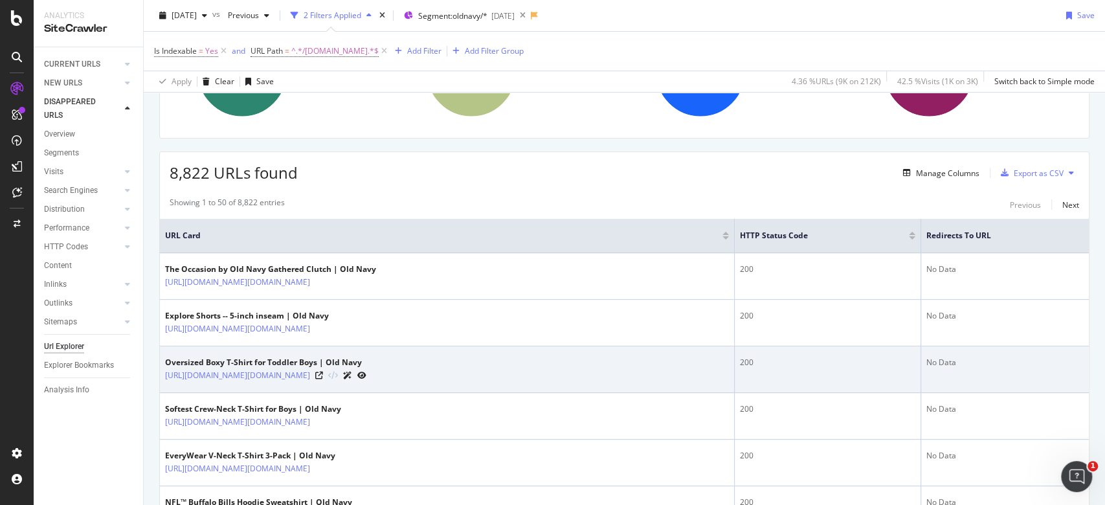
drag, startPoint x: 385, startPoint y: 373, endPoint x: 162, endPoint y: 386, distance: 222.9
click at [162, 386] on td "Oversized Boxy T-Shirt for Toddler Boys | Old Navy https://oldnavy.gap.com/brow…" at bounding box center [447, 369] width 575 height 47
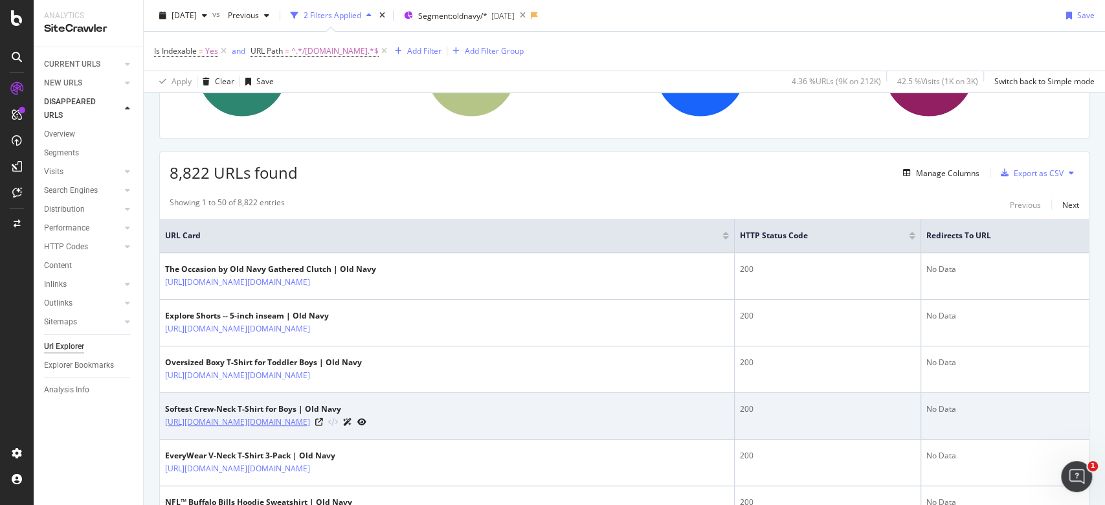
drag, startPoint x: 387, startPoint y: 420, endPoint x: 166, endPoint y: 422, distance: 221.3
click at [166, 422] on div "https://oldnavy.gap.com/browse/product.do?pid=770768042" at bounding box center [265, 422] width 201 height 14
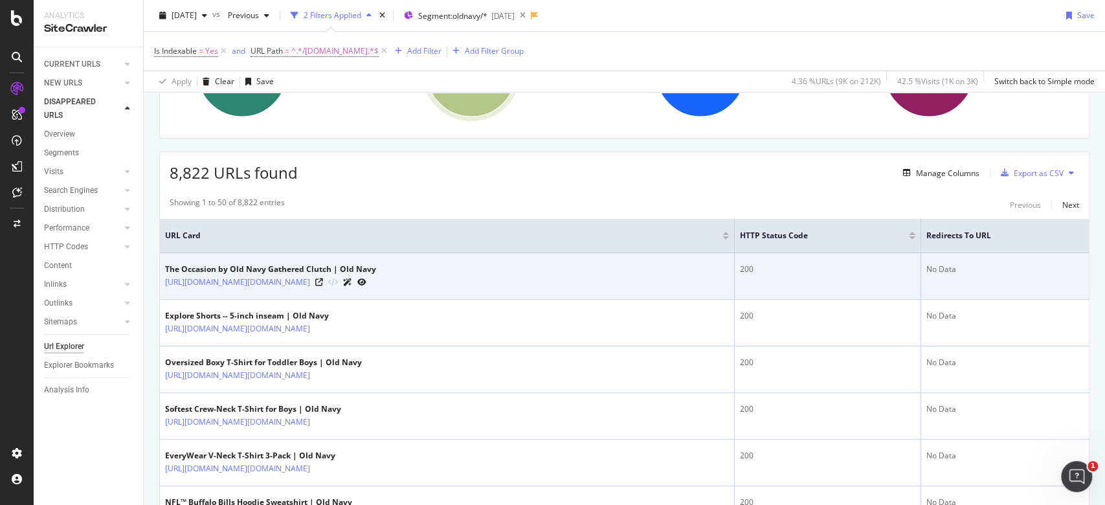
drag, startPoint x: 386, startPoint y: 281, endPoint x: 162, endPoint y: 282, distance: 223.9
click at [162, 282] on td "The Occasion by Old Navy Gathered Clutch | Old Navy https://oldnavy.gap.com/bro…" at bounding box center [447, 276] width 575 height 47
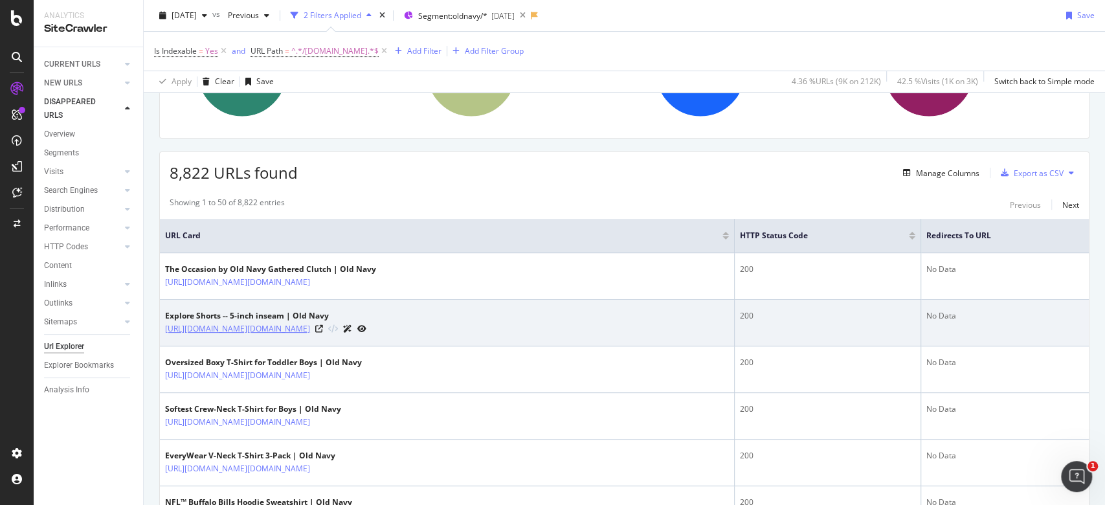
drag, startPoint x: 380, startPoint y: 326, endPoint x: 165, endPoint y: 331, distance: 215.5
click at [165, 331] on div "https://oldnavy.gap.com/browse/product.do?pid=763212002" at bounding box center [265, 329] width 201 height 14
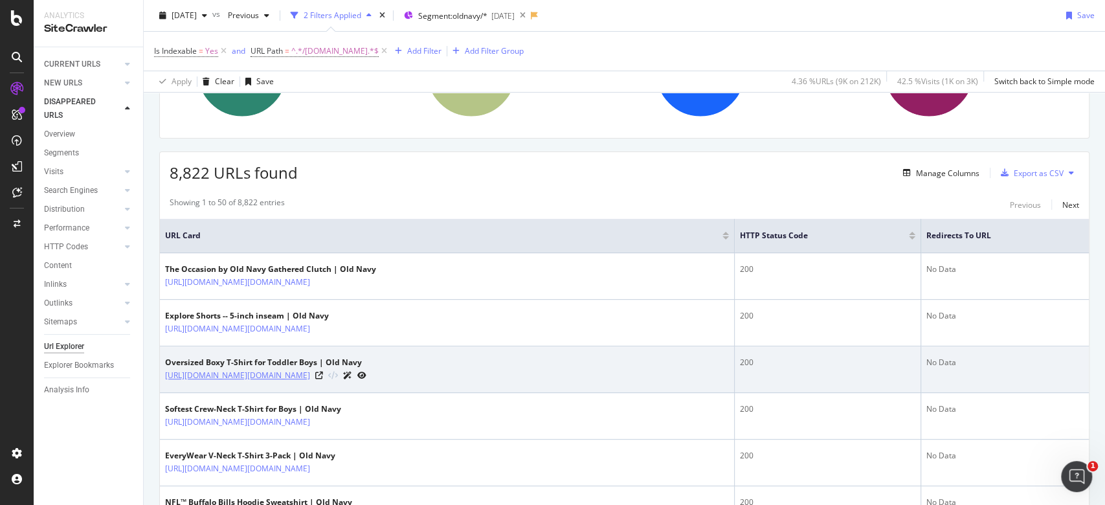
drag, startPoint x: 384, startPoint y: 374, endPoint x: 168, endPoint y: 374, distance: 215.5
click at [168, 374] on div "https://oldnavy.gap.com/browse/product.do?pid=787579032" at bounding box center [265, 375] width 201 height 14
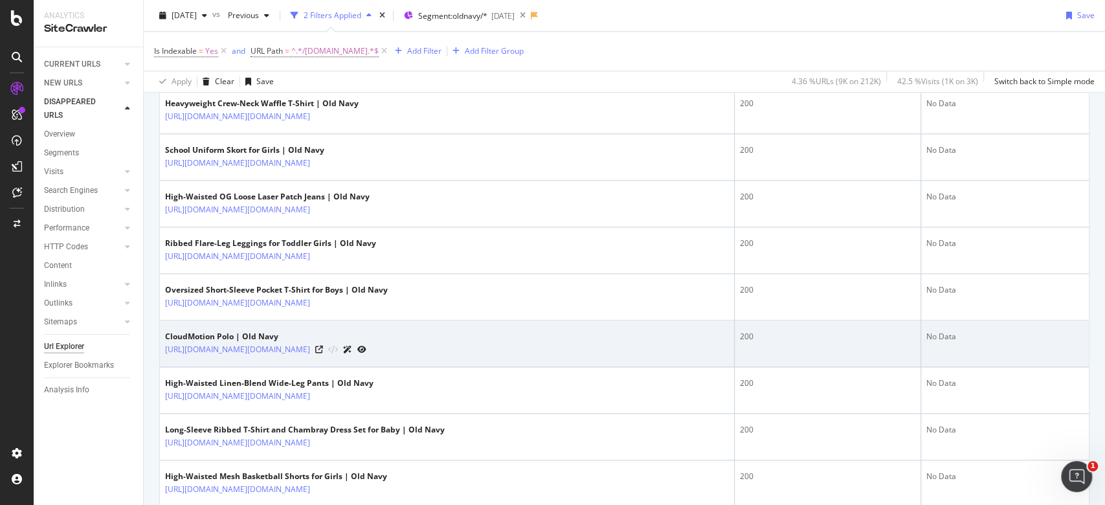
scroll to position [1984, 0]
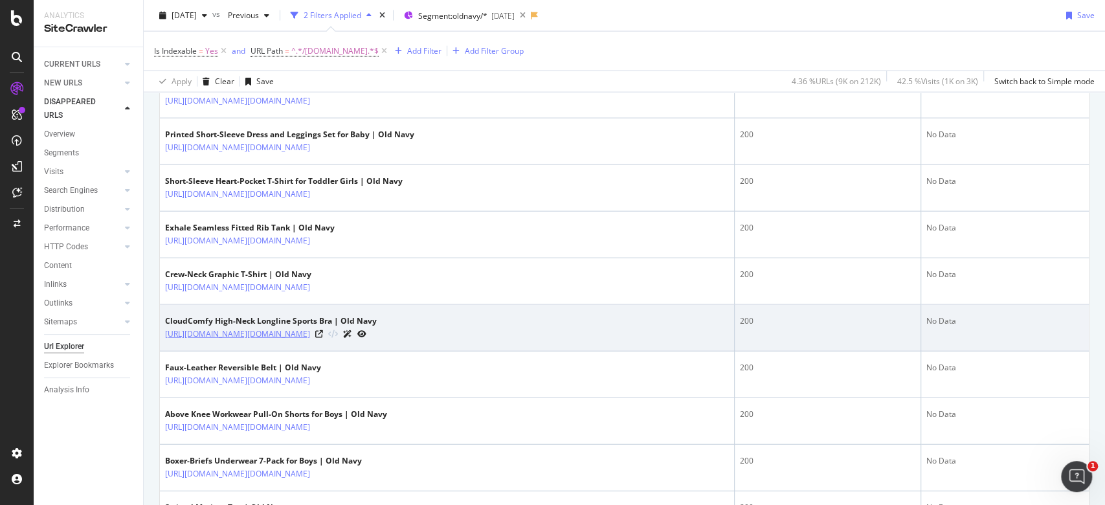
click at [285, 327] on link "https://oldnavy.gap.com/browse/product.do?pid=509507002" at bounding box center [237, 333] width 145 height 13
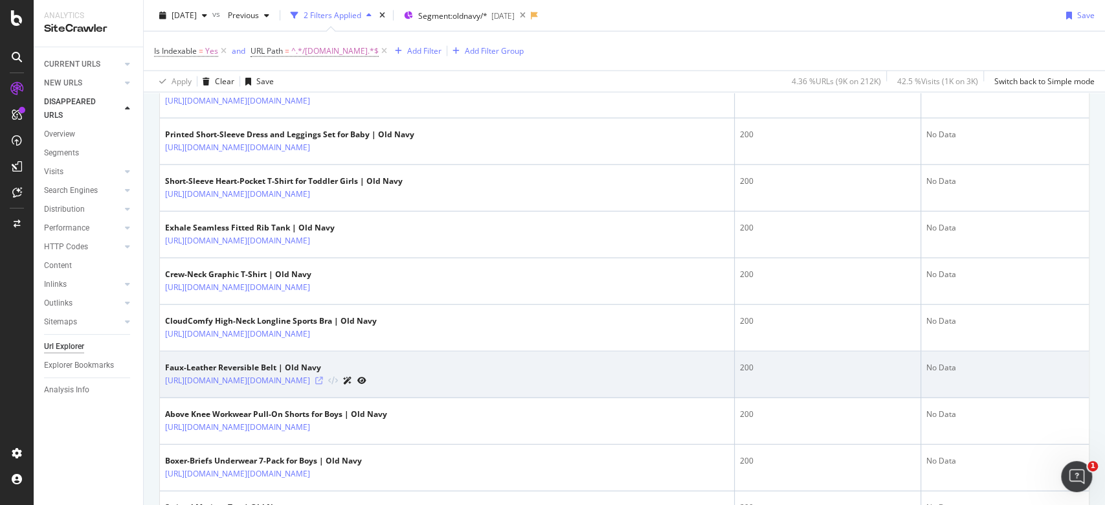
click at [323, 377] on icon at bounding box center [319, 381] width 8 height 8
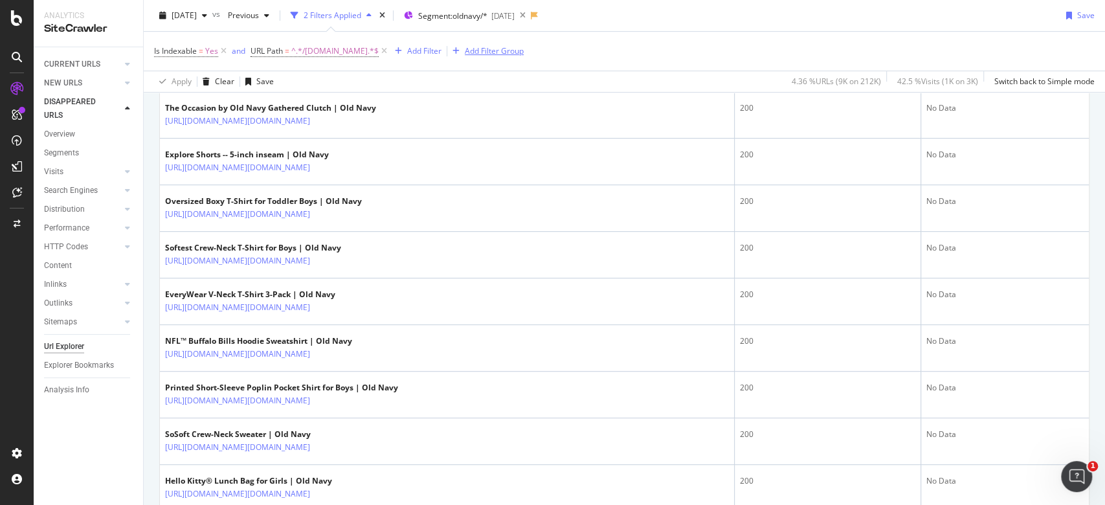
scroll to position [86, 0]
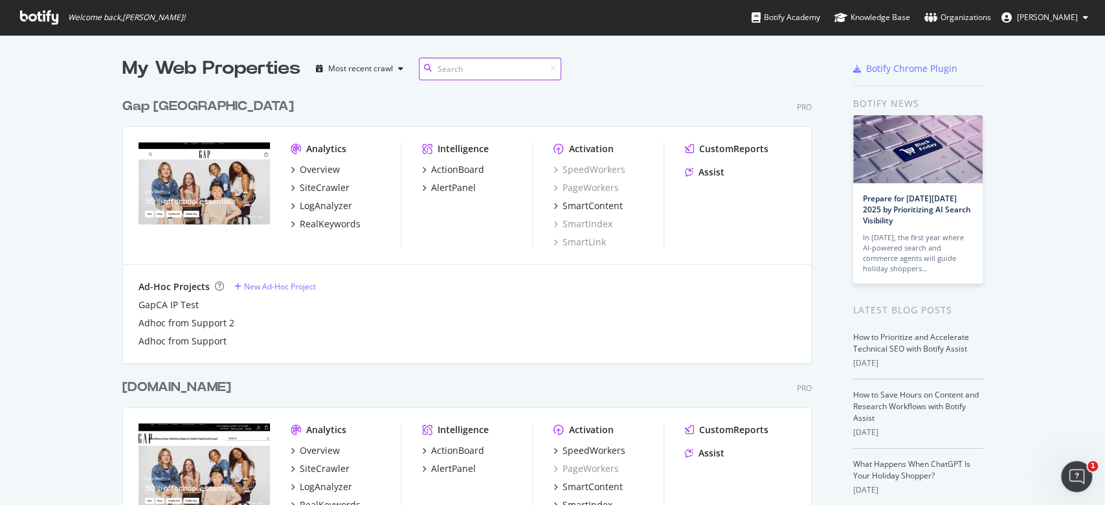
scroll to position [492, 1077]
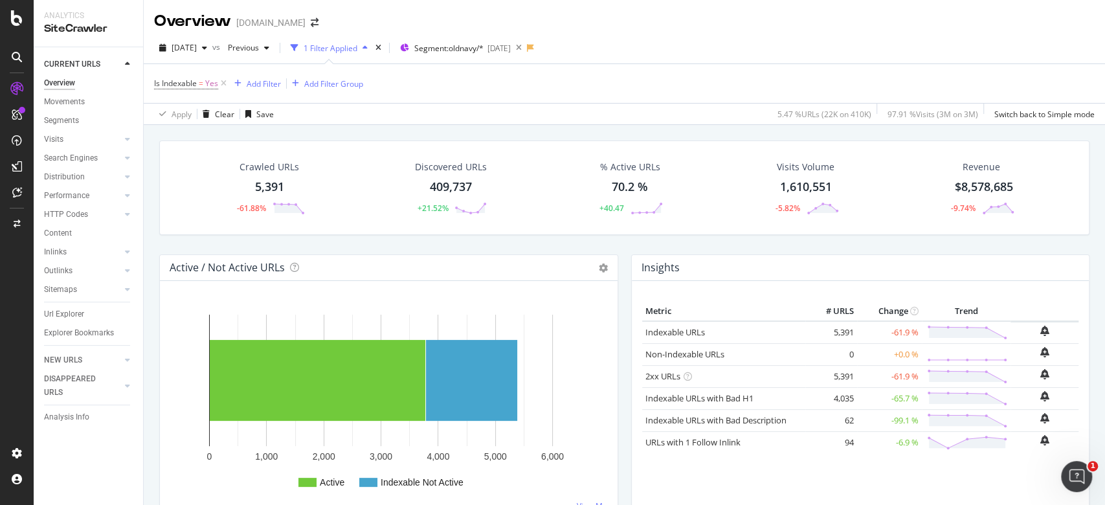
click at [264, 174] on div "Crawled URLs 5,391 -61.88%" at bounding box center [269, 187] width 96 height 67
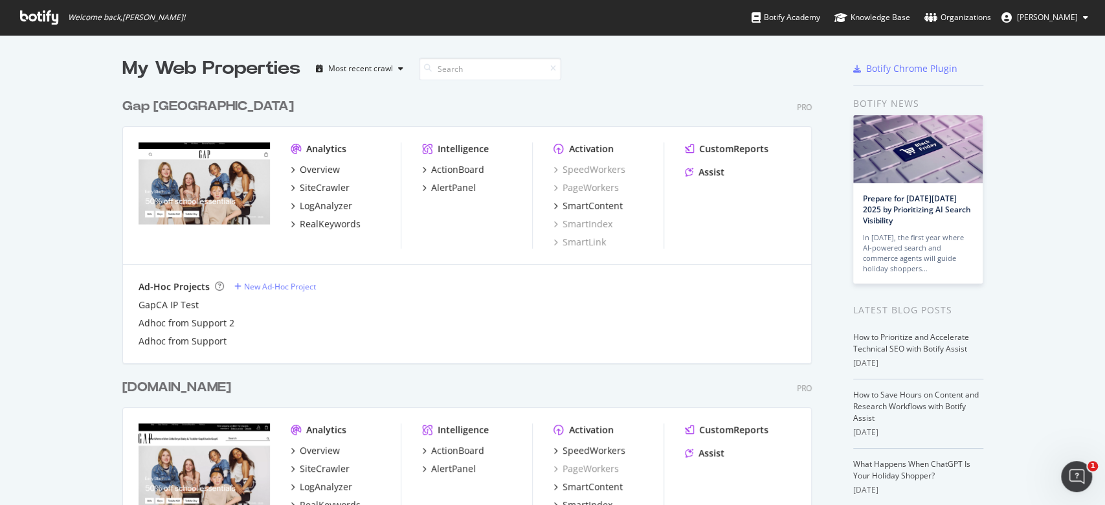
scroll to position [492, 1077]
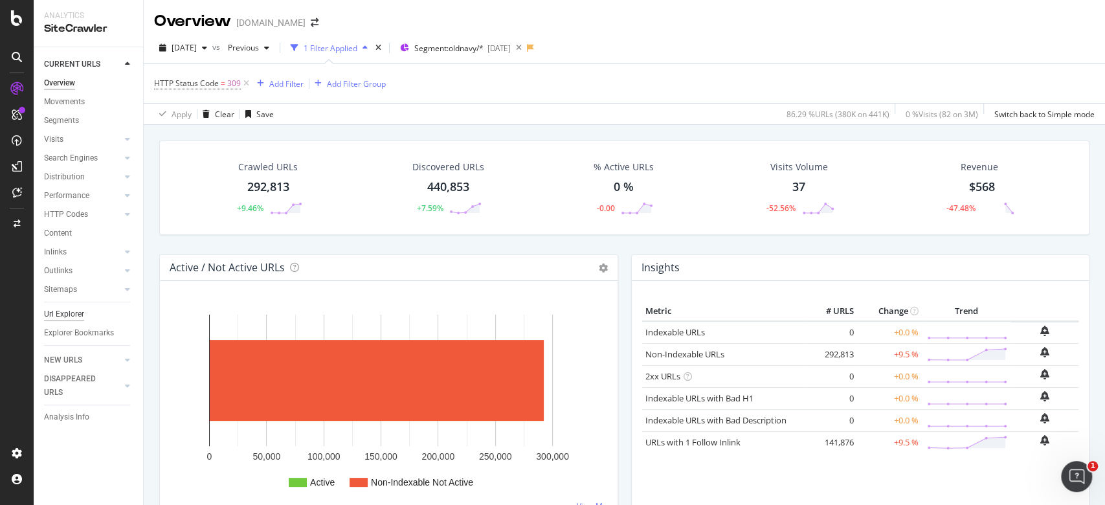
click at [79, 315] on div "Url Explorer" at bounding box center [64, 314] width 40 height 14
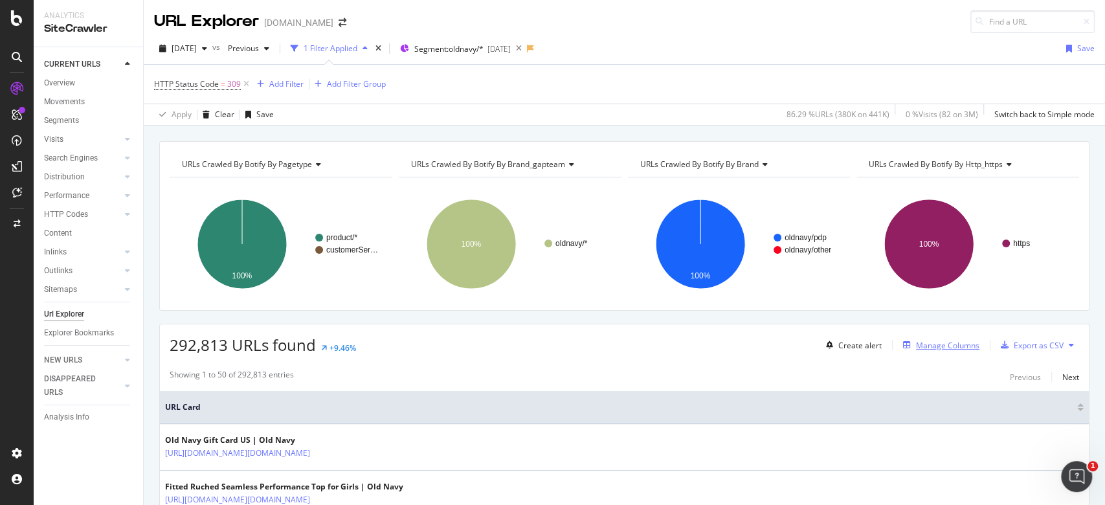
click at [939, 345] on div "Manage Columns" at bounding box center [947, 345] width 63 height 11
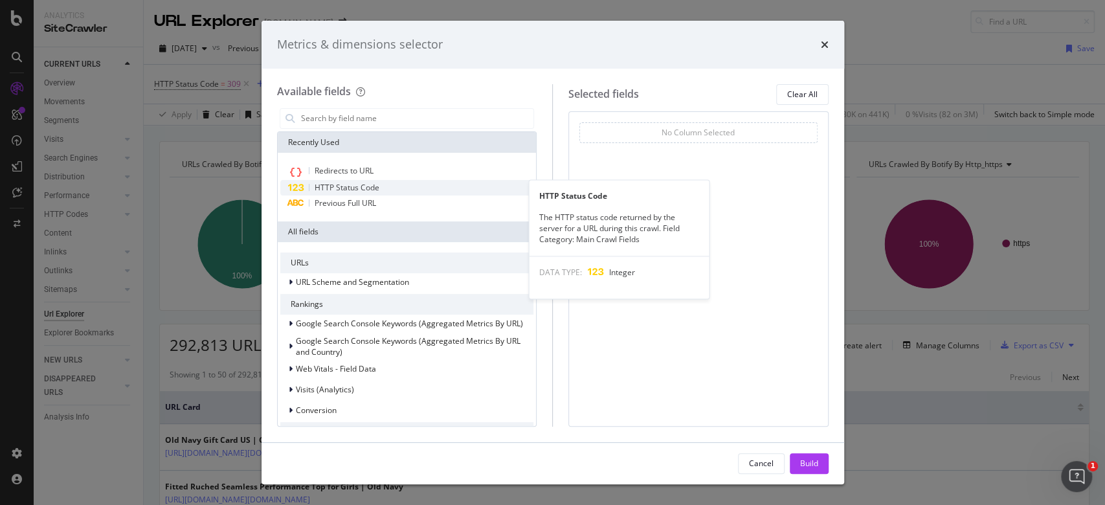
click at [380, 189] on div "HTTP Status Code" at bounding box center [407, 188] width 254 height 16
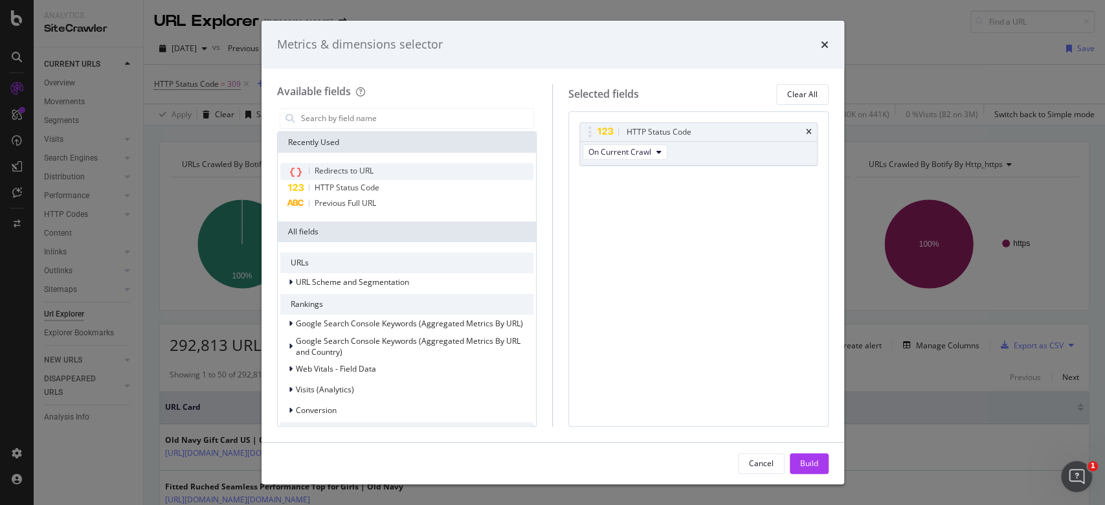
click at [372, 166] on span "Redirects to URL" at bounding box center [343, 170] width 59 height 11
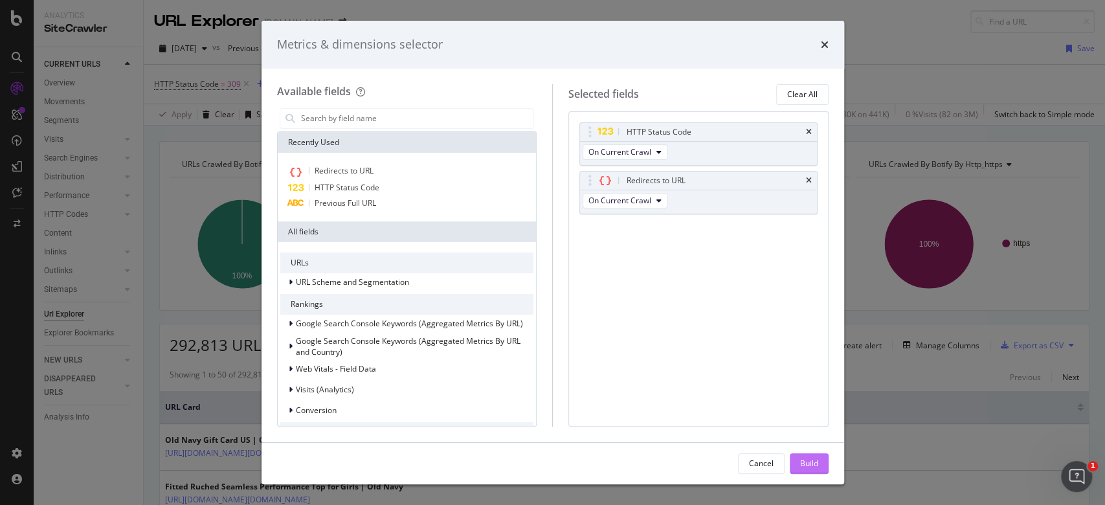
click at [807, 459] on div "Build" at bounding box center [809, 462] width 18 height 11
